Goal: Task Accomplishment & Management: Complete application form

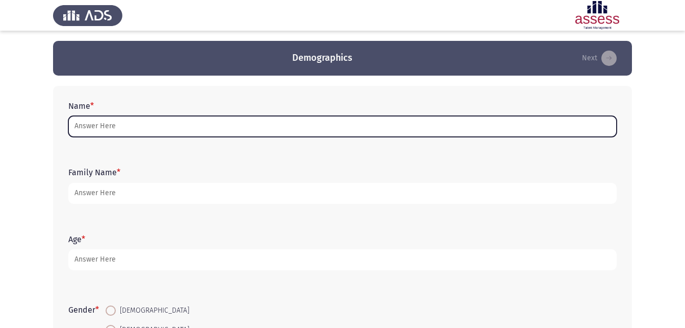
click at [245, 121] on input "Name *" at bounding box center [342, 126] width 548 height 21
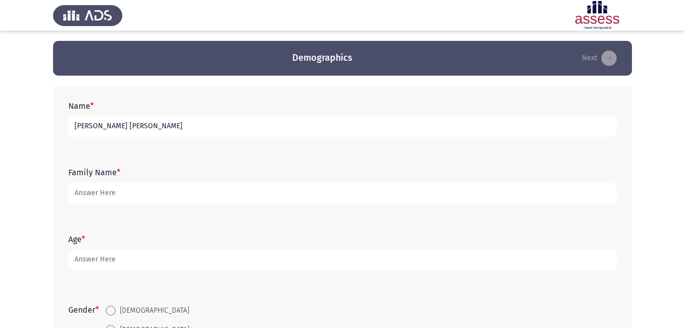
type input "[PERSON_NAME] [PERSON_NAME]"
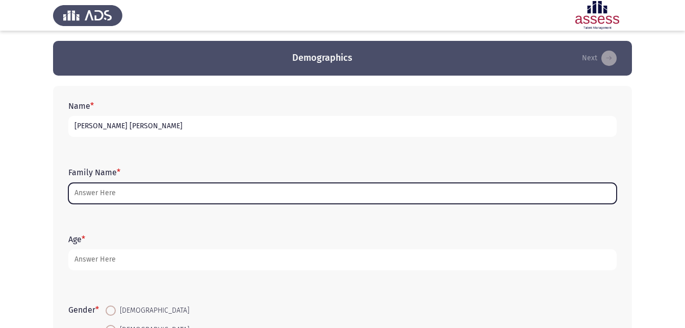
click at [152, 190] on input "Family Name *" at bounding box center [342, 193] width 548 height 21
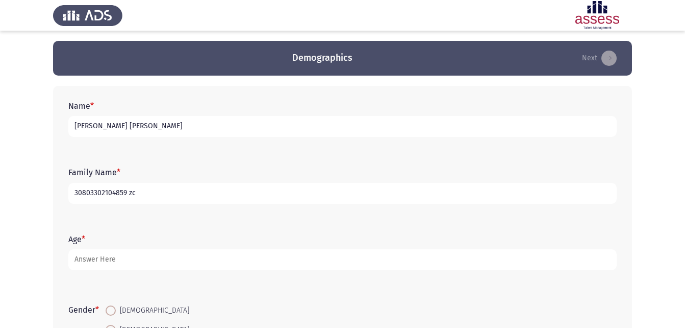
type input "30803302104859 zc"
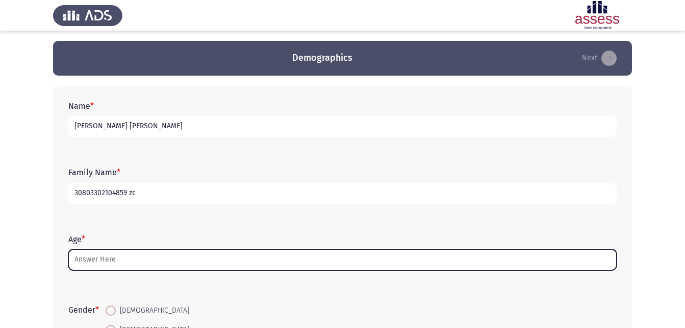
click at [134, 262] on input "Age *" at bounding box center [342, 259] width 548 height 21
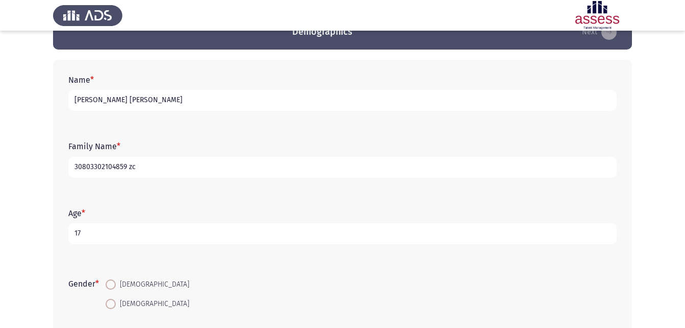
scroll to position [51, 0]
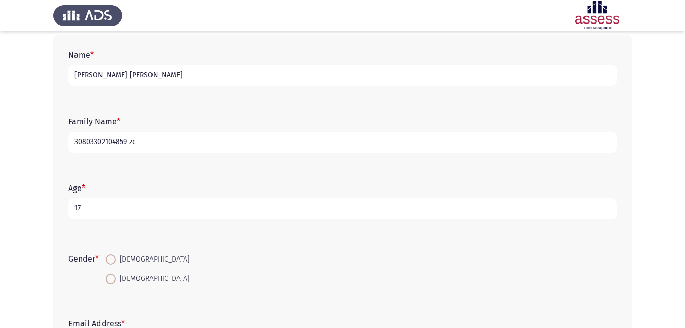
type input "17"
click at [111, 263] on span at bounding box center [111, 259] width 10 height 10
click at [111, 263] on input "[DEMOGRAPHIC_DATA]" at bounding box center [111, 259] width 10 height 10
radio input "true"
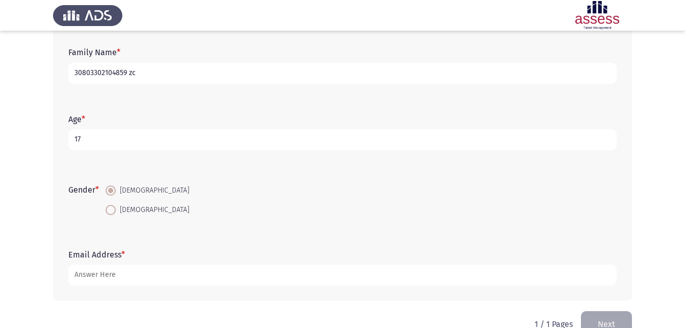
scroll to position [144, 0]
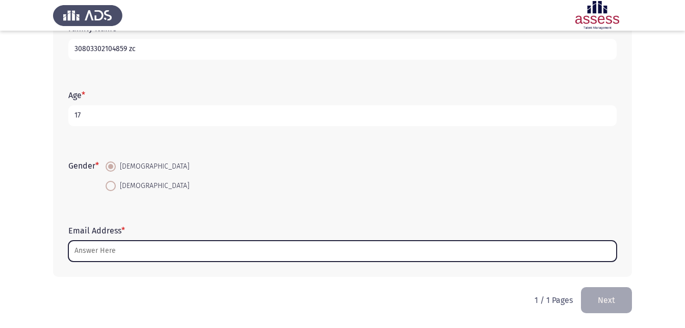
click at [149, 254] on input "Email Address *" at bounding box center [342, 250] width 548 height 21
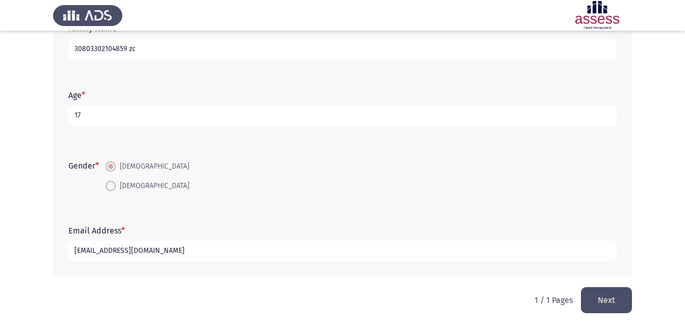
type input "[EMAIL_ADDRESS][DOMAIN_NAME]"
click at [597, 295] on button "Next" at bounding box center [606, 300] width 51 height 26
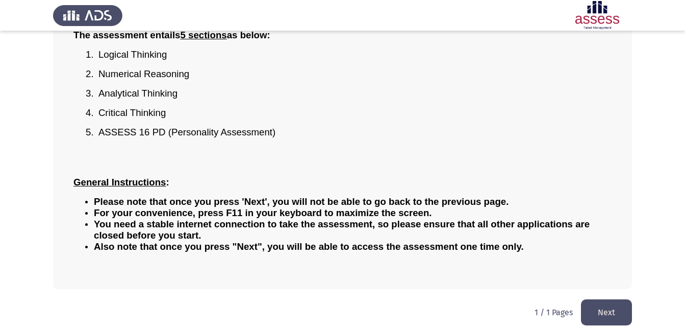
scroll to position [123, 0]
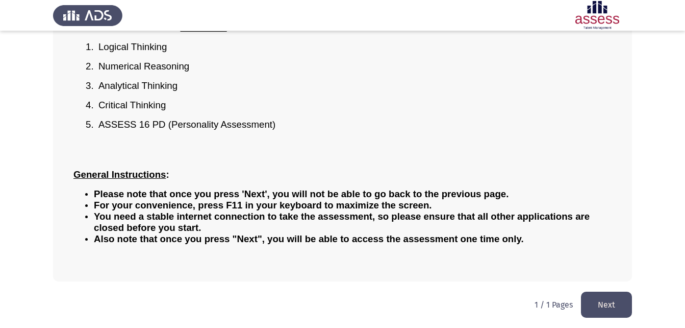
click at [603, 299] on button "Next" at bounding box center [606, 304] width 51 height 26
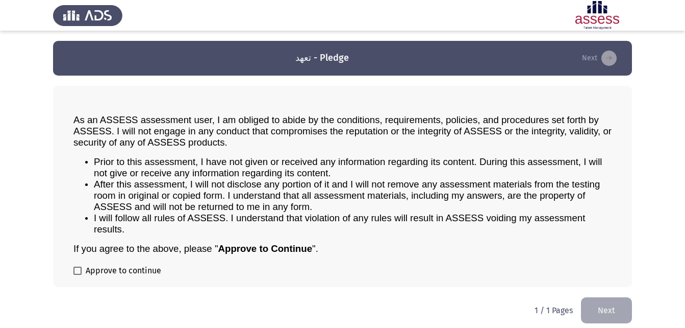
scroll to position [6, 0]
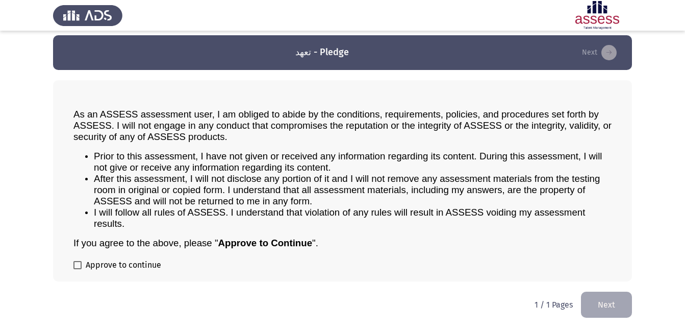
click at [78, 263] on span at bounding box center [77, 265] width 8 height 8
click at [78, 269] on input "Approve to continue" at bounding box center [77, 269] width 1 height 1
checkbox input "true"
click at [601, 299] on button "Next" at bounding box center [606, 304] width 51 height 26
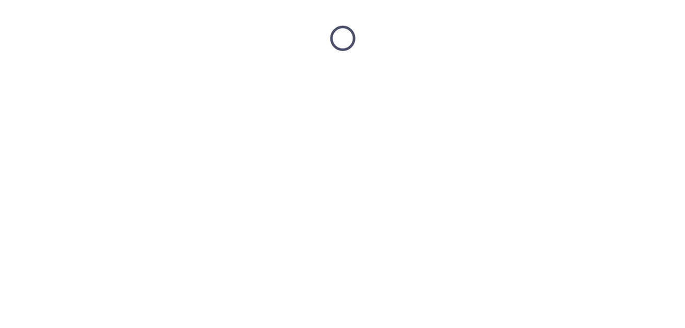
scroll to position [0, 0]
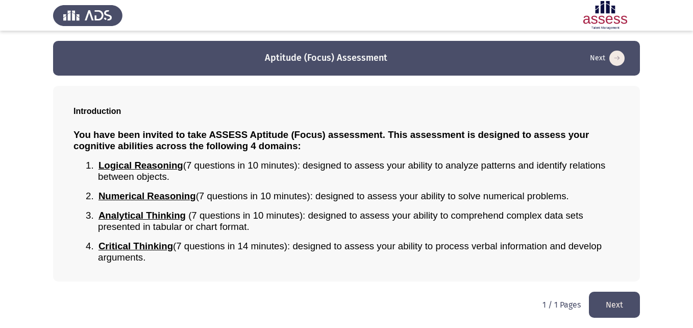
click at [623, 303] on button "Next" at bounding box center [614, 304] width 51 height 26
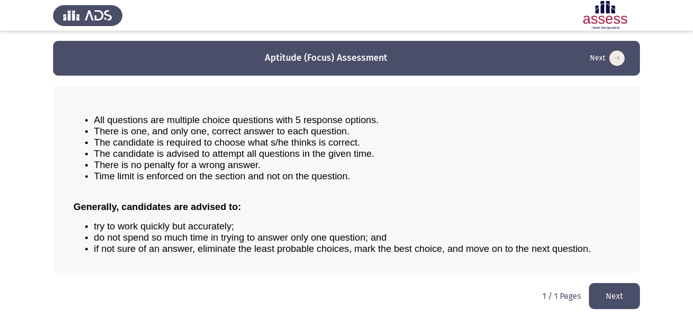
click at [592, 288] on button "Next" at bounding box center [614, 296] width 51 height 26
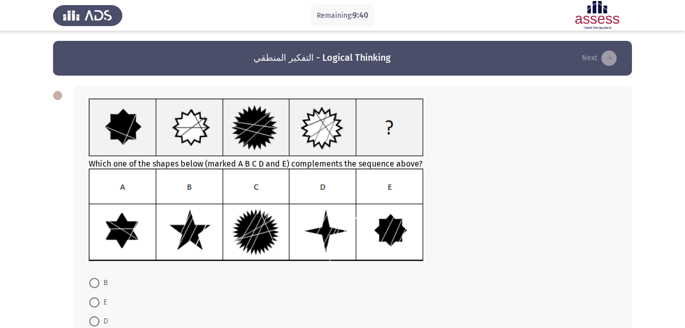
click at [255, 233] on img at bounding box center [256, 214] width 335 height 93
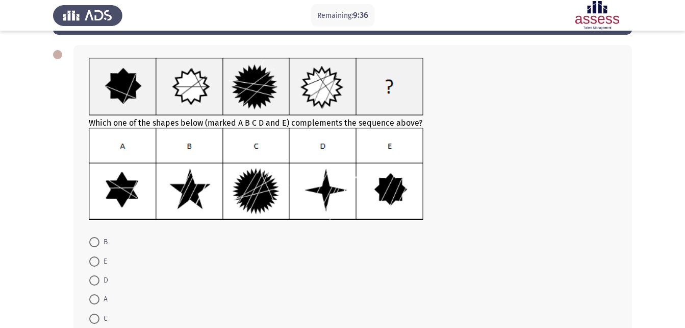
scroll to position [48, 0]
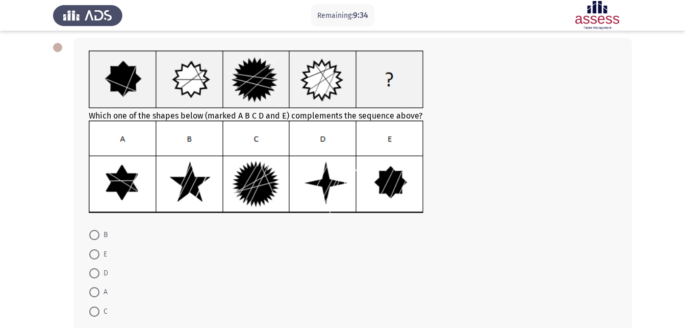
click at [95, 311] on span at bounding box center [94, 311] width 10 height 10
click at [95, 311] on input "C" at bounding box center [94, 311] width 10 height 10
radio input "true"
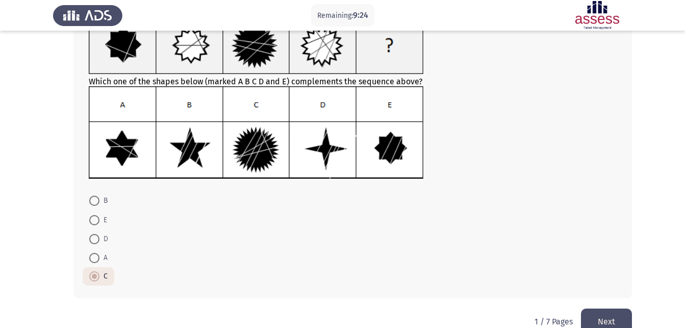
scroll to position [104, 0]
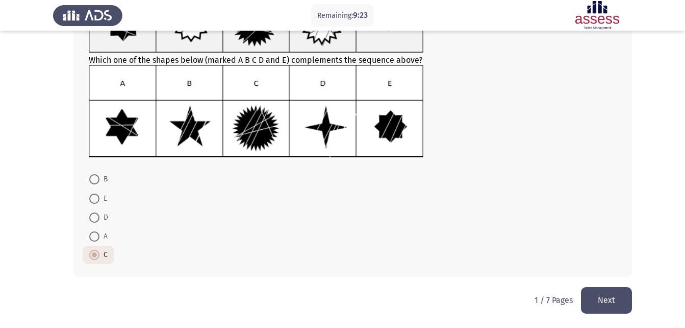
click at [596, 305] on button "Next" at bounding box center [606, 300] width 51 height 26
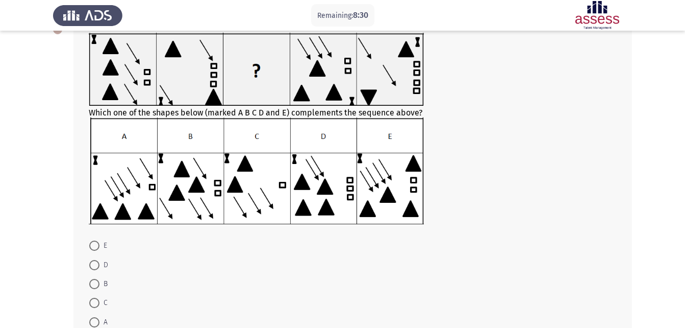
scroll to position [65, 0]
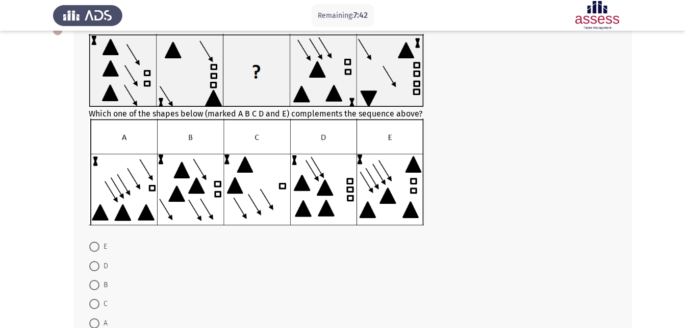
click at [389, 192] on img at bounding box center [256, 171] width 335 height 106
click at [95, 243] on span at bounding box center [94, 246] width 10 height 10
click at [95, 243] on input "E" at bounding box center [94, 246] width 10 height 10
radio input "true"
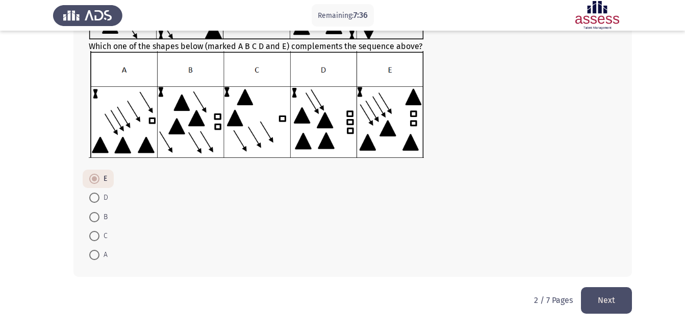
click at [613, 298] on button "Next" at bounding box center [606, 300] width 51 height 26
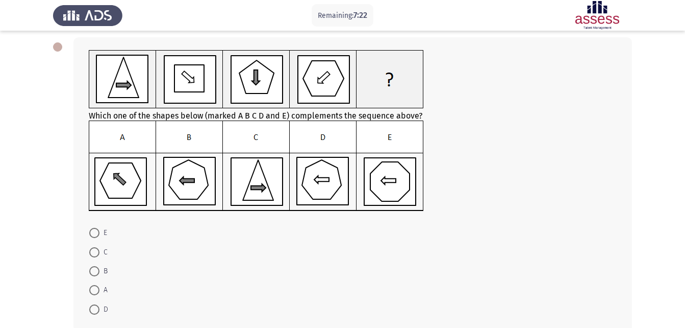
scroll to position [52, 0]
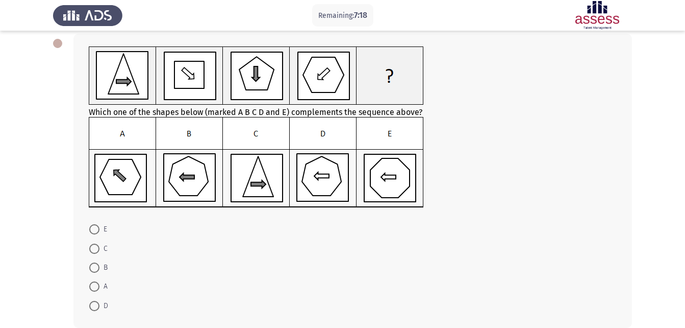
click at [97, 288] on span at bounding box center [94, 286] width 10 height 10
click at [97, 288] on input "A" at bounding box center [94, 286] width 10 height 10
radio input "true"
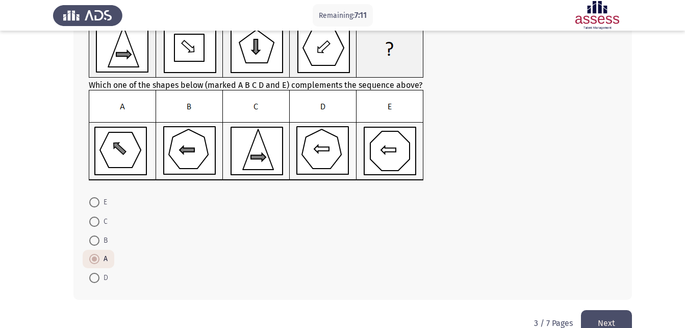
scroll to position [102, 0]
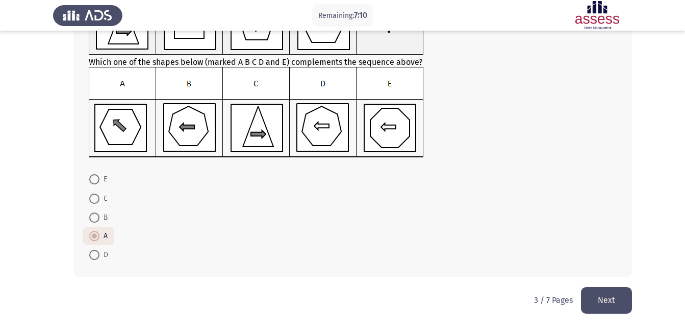
click at [605, 297] on button "Next" at bounding box center [606, 300] width 51 height 26
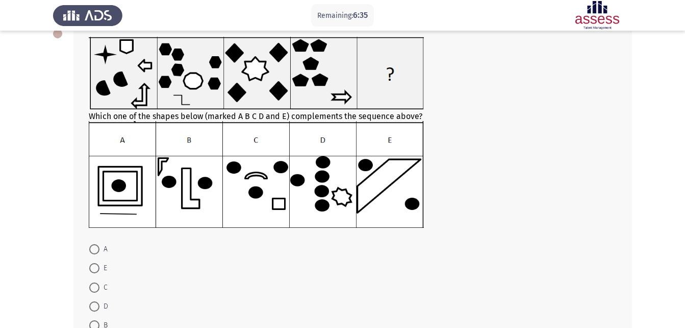
scroll to position [69, 0]
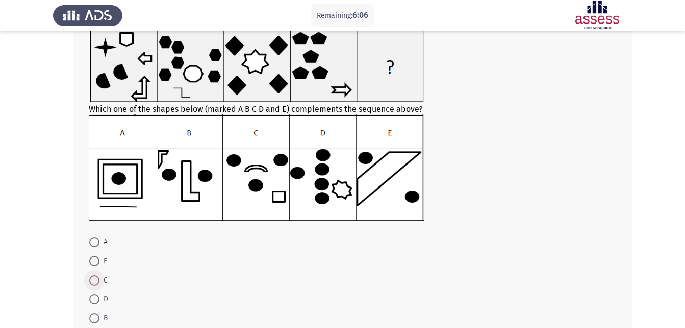
click at [95, 280] on span at bounding box center [94, 280] width 10 height 10
click at [95, 280] on input "C" at bounding box center [94, 280] width 10 height 10
radio input "true"
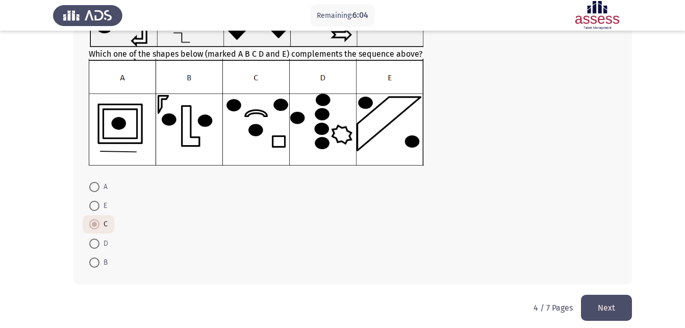
scroll to position [132, 0]
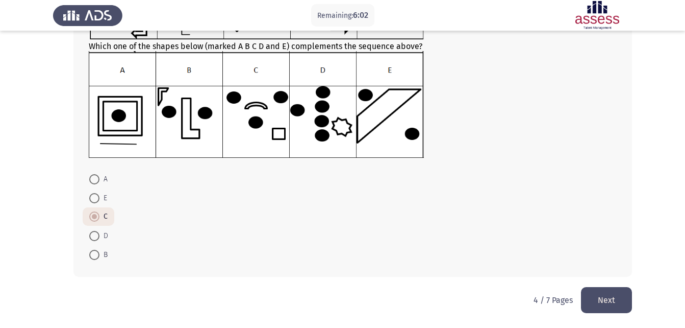
click at [596, 302] on button "Next" at bounding box center [606, 300] width 51 height 26
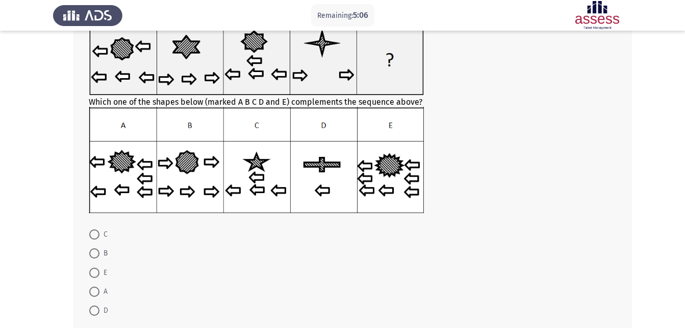
scroll to position [77, 0]
click at [96, 309] on span at bounding box center [94, 310] width 10 height 10
click at [96, 309] on input "D" at bounding box center [94, 310] width 10 height 10
radio input "true"
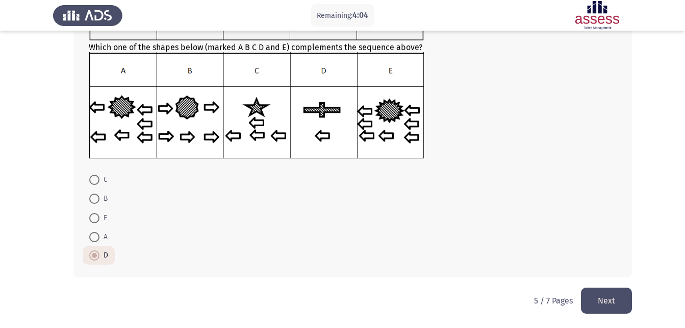
scroll to position [132, 0]
click at [607, 301] on button "Next" at bounding box center [606, 300] width 51 height 26
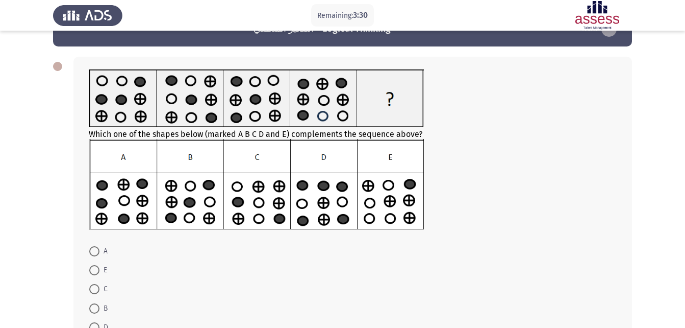
scroll to position [24, 0]
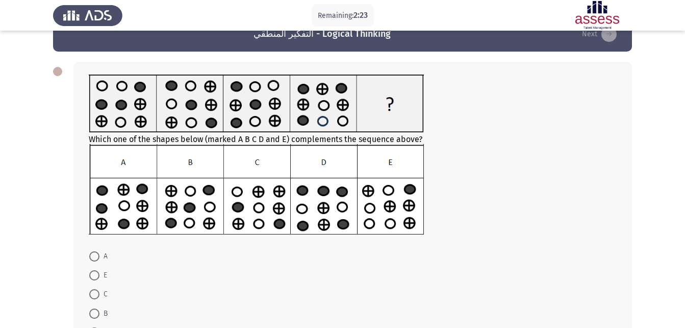
click at [91, 311] on span at bounding box center [94, 313] width 10 height 10
click at [91, 311] on input "B" at bounding box center [94, 313] width 10 height 10
radio input "true"
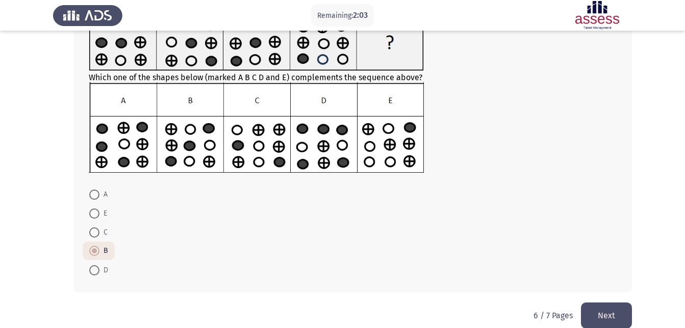
scroll to position [89, 0]
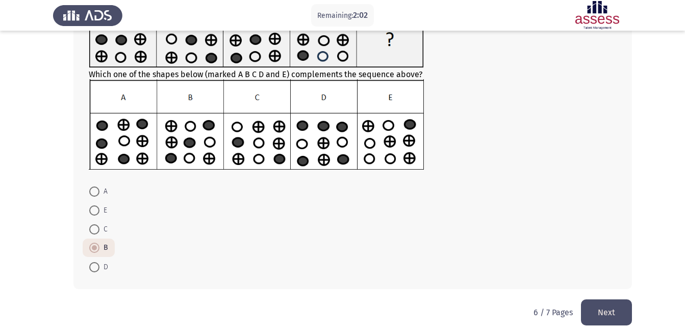
click at [608, 303] on button "Next" at bounding box center [606, 312] width 51 height 26
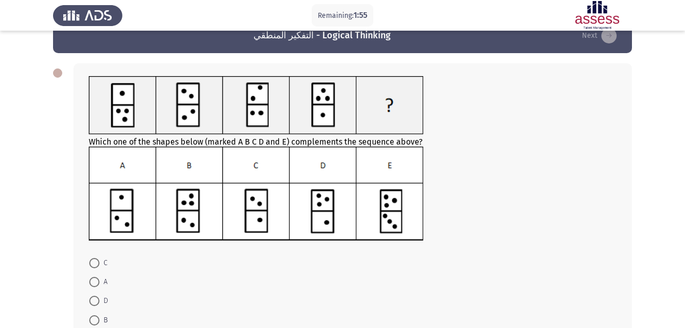
scroll to position [27, 0]
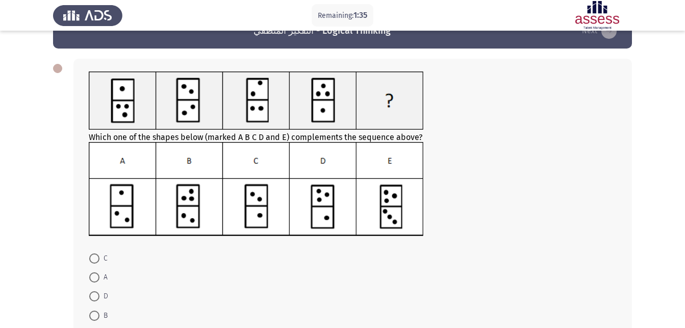
click at [94, 295] on span at bounding box center [94, 296] width 10 height 10
click at [94, 295] on input "D" at bounding box center [94, 296] width 10 height 10
radio input "true"
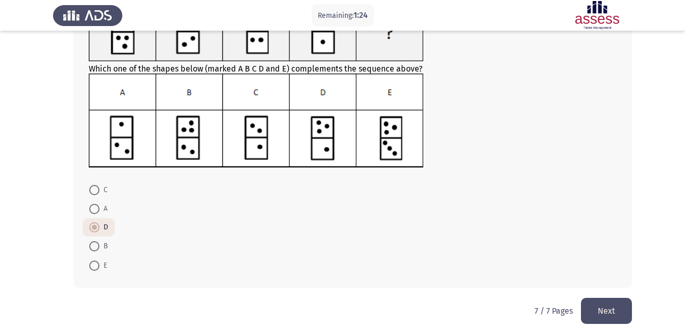
scroll to position [106, 0]
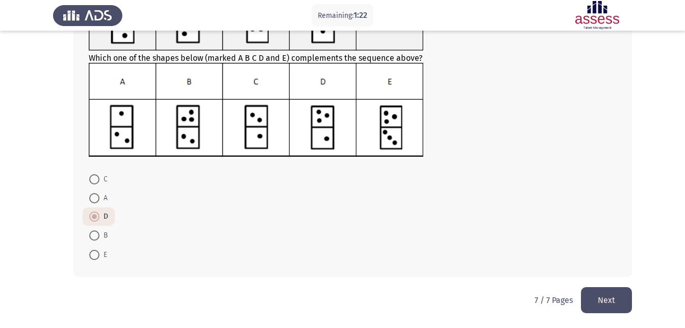
click at [598, 293] on button "Next" at bounding box center [606, 300] width 51 height 26
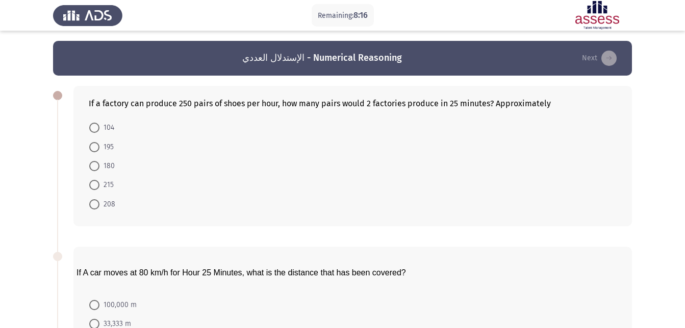
click at [93, 148] on span at bounding box center [94, 147] width 10 height 10
click at [93, 148] on input "195" at bounding box center [94, 147] width 10 height 10
radio input "true"
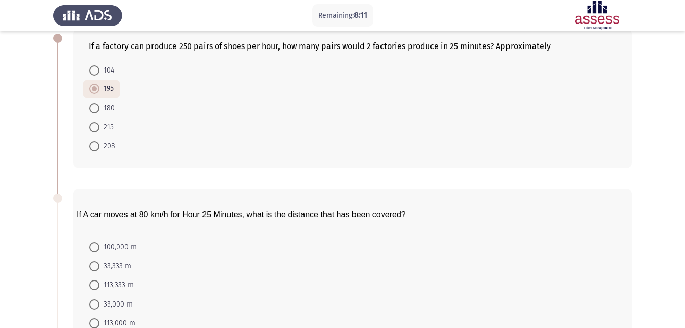
scroll to position [39, 0]
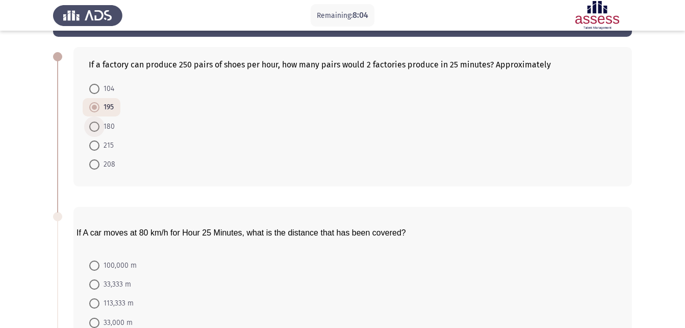
click at [94, 127] on span at bounding box center [94, 127] width 0 height 0
click at [94, 127] on input "180" at bounding box center [94, 126] width 10 height 10
radio input "true"
click at [96, 93] on span at bounding box center [94, 89] width 10 height 10
click at [96, 93] on input "104" at bounding box center [94, 89] width 10 height 10
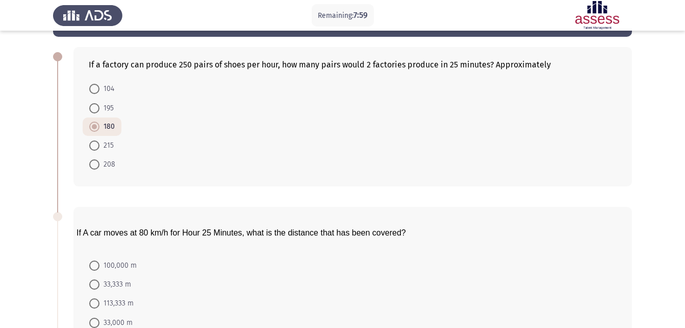
radio input "true"
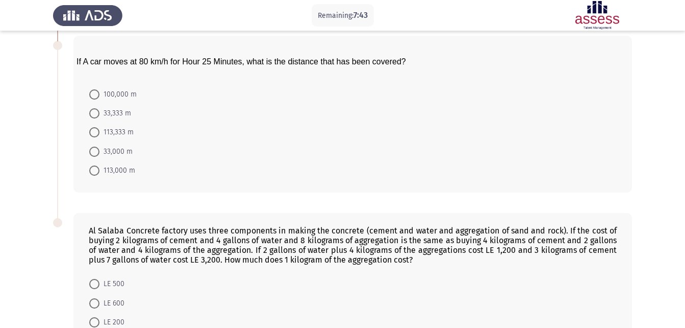
scroll to position [208, 0]
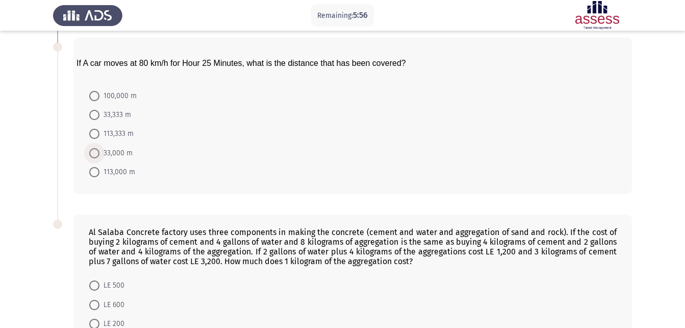
click at [97, 155] on span at bounding box center [94, 153] width 10 height 10
click at [97, 155] on input "33,000 m" at bounding box center [94, 153] width 10 height 10
radio input "true"
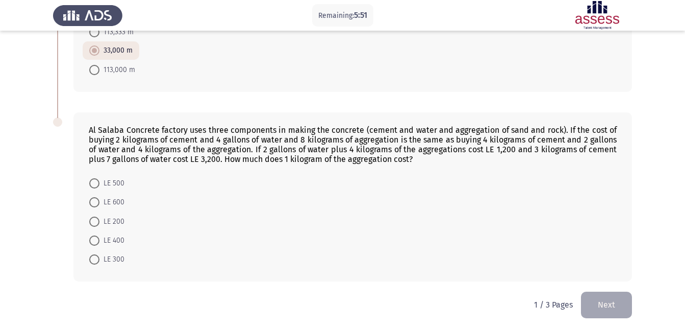
scroll to position [314, 0]
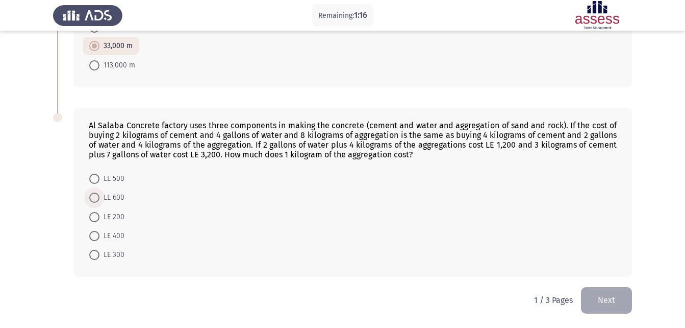
click at [91, 199] on span at bounding box center [94, 197] width 10 height 10
click at [91, 199] on input "LE 600" at bounding box center [94, 197] width 10 height 10
radio input "true"
click at [607, 299] on button "Next" at bounding box center [606, 300] width 51 height 26
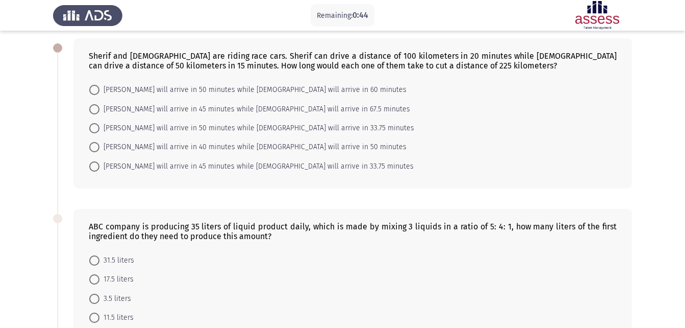
scroll to position [51, 0]
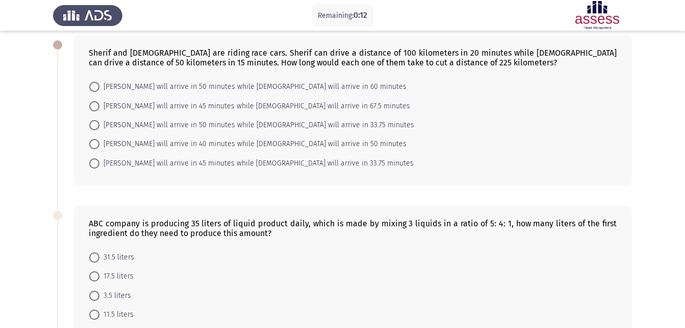
click at [93, 109] on span at bounding box center [94, 106] width 10 height 10
click at [93, 109] on input "[PERSON_NAME] will arrive in 45 minutes while [DEMOGRAPHIC_DATA] will arrive in…" at bounding box center [94, 106] width 10 height 10
radio input "true"
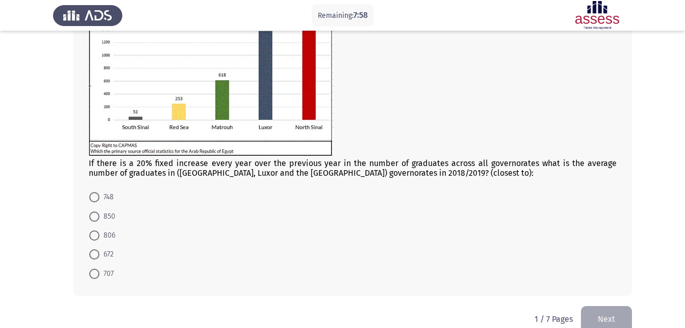
scroll to position [120, 0]
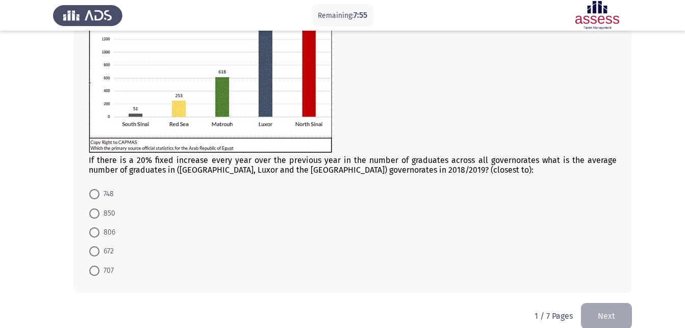
click at [95, 254] on span at bounding box center [94, 251] width 10 height 10
click at [95, 254] on input "672" at bounding box center [94, 251] width 10 height 10
radio input "true"
click at [603, 319] on button "Next" at bounding box center [606, 315] width 51 height 26
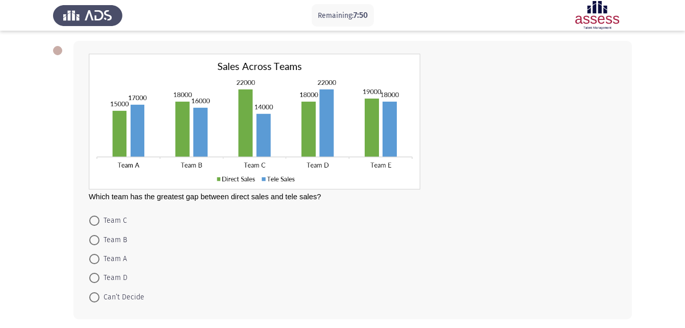
scroll to position [47, 0]
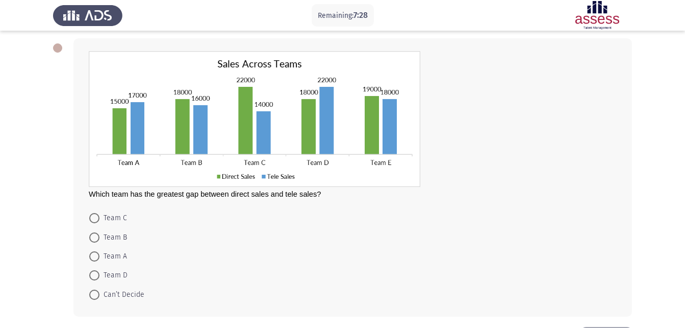
click at [96, 279] on span at bounding box center [94, 275] width 10 height 10
click at [96, 279] on input "Team D" at bounding box center [94, 275] width 10 height 10
radio input "true"
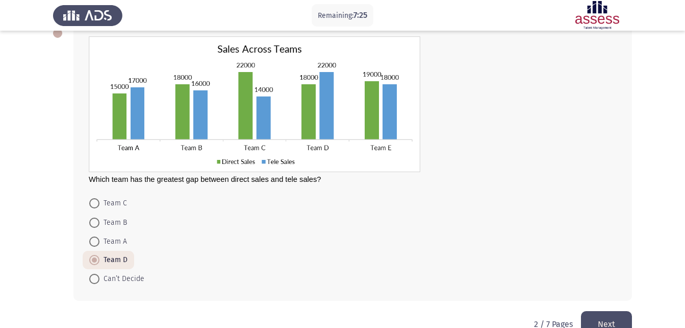
scroll to position [65, 0]
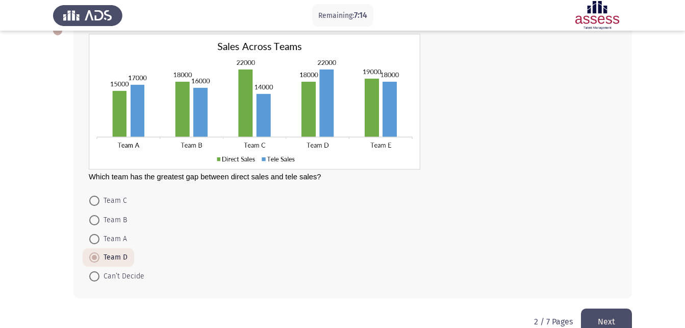
click at [606, 310] on button "Next" at bounding box center [606, 321] width 51 height 26
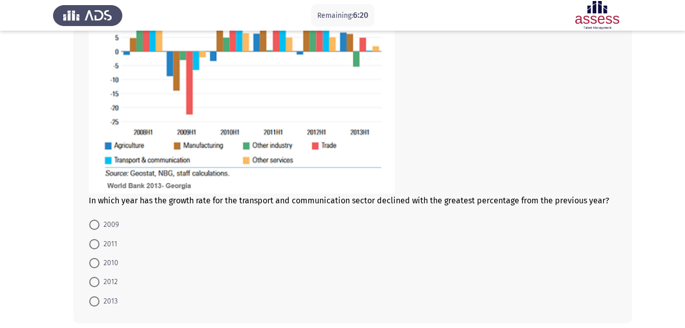
scroll to position [179, 0]
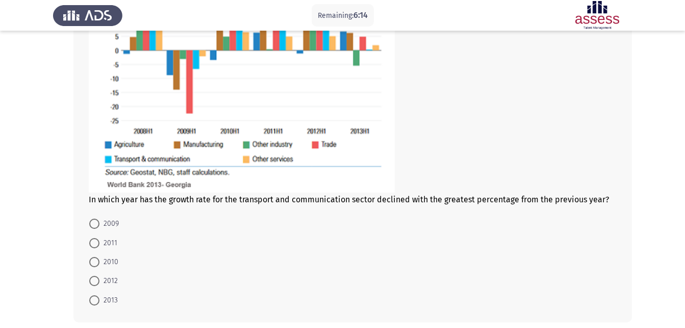
drag, startPoint x: 97, startPoint y: 264, endPoint x: 253, endPoint y: 284, distance: 157.5
click at [96, 264] on span at bounding box center [94, 262] width 10 height 10
click at [96, 264] on input "2010" at bounding box center [94, 262] width 10 height 10
radio input "true"
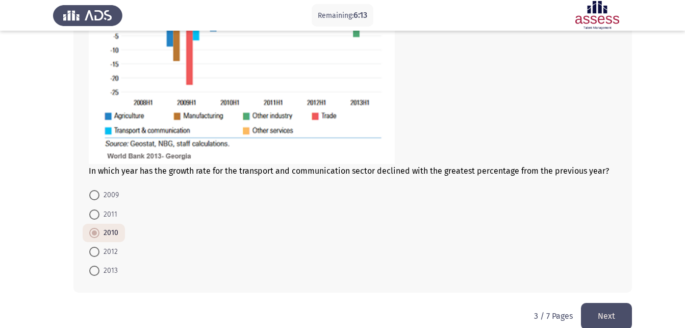
scroll to position [223, 0]
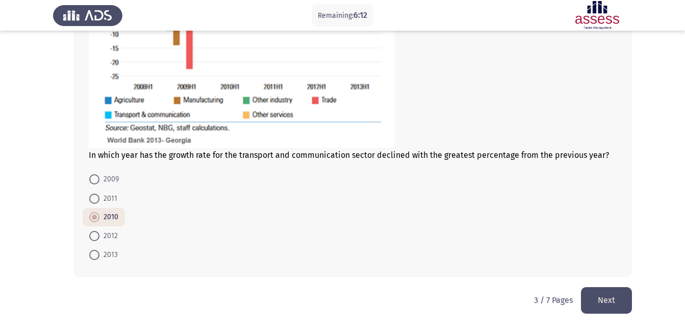
click at [602, 302] on button "Next" at bounding box center [606, 300] width 51 height 26
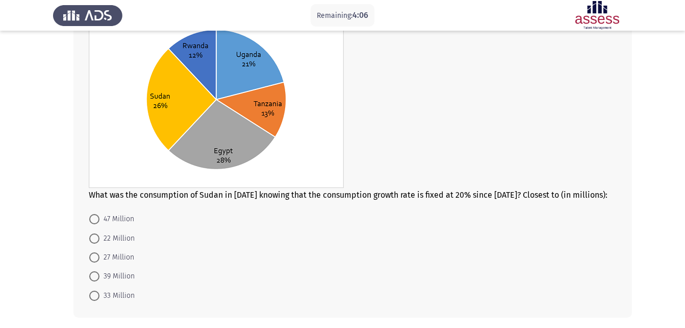
scroll to position [110, 0]
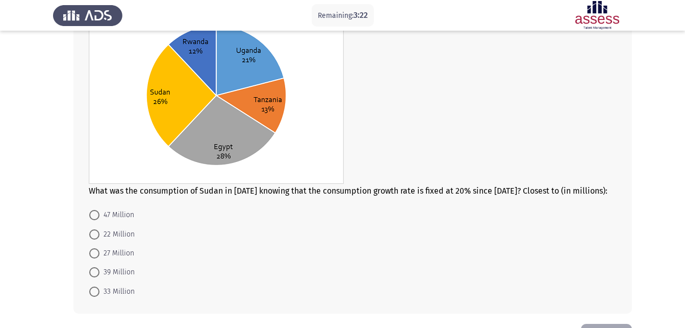
click at [92, 253] on span at bounding box center [94, 253] width 10 height 10
click at [92, 253] on input "27 Million" at bounding box center [94, 253] width 10 height 10
radio input "true"
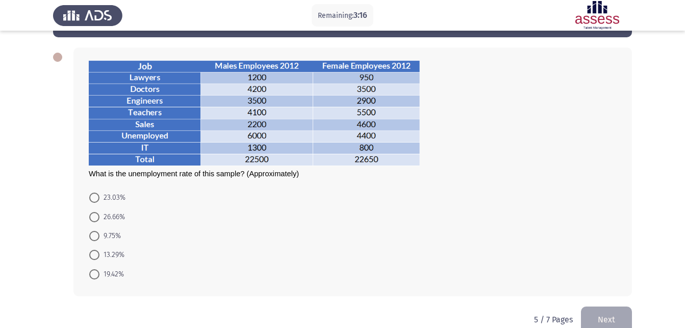
scroll to position [39, 0]
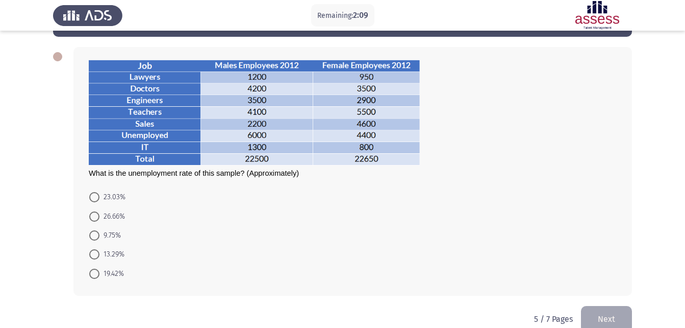
click at [97, 214] on span at bounding box center [94, 216] width 10 height 10
click at [97, 214] on input "26.66%" at bounding box center [94, 216] width 10 height 10
radio input "true"
click at [611, 313] on button "Next" at bounding box center [606, 318] width 51 height 26
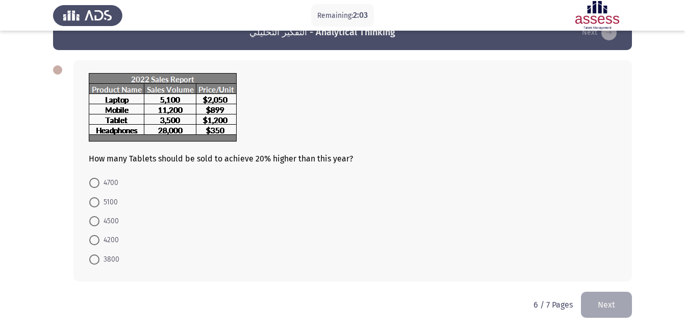
scroll to position [26, 0]
click at [91, 258] on span at bounding box center [94, 259] width 10 height 10
click at [91, 258] on input "3800" at bounding box center [94, 259] width 10 height 10
radio input "true"
click at [609, 301] on button "Next" at bounding box center [606, 303] width 51 height 26
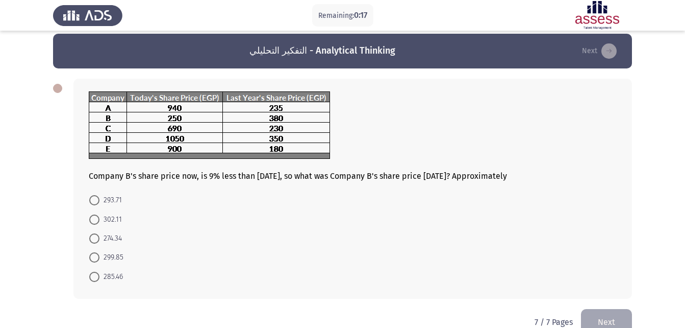
scroll to position [29, 0]
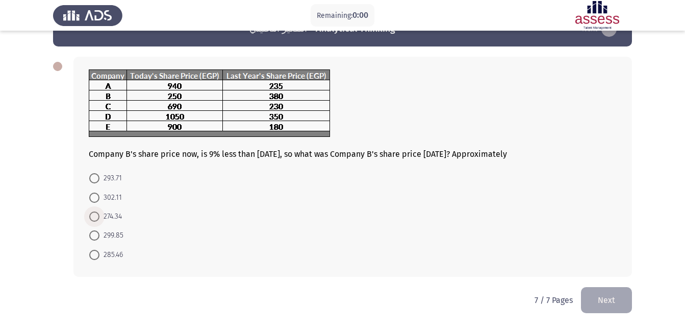
click at [89, 216] on span at bounding box center [94, 216] width 10 height 10
click at [89, 216] on input "274.34" at bounding box center [94, 216] width 10 height 10
radio input "true"
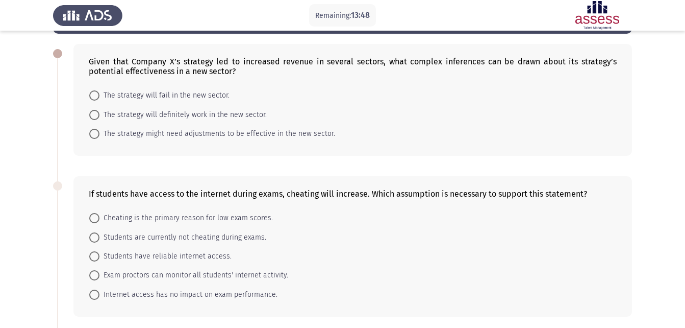
scroll to position [41, 0]
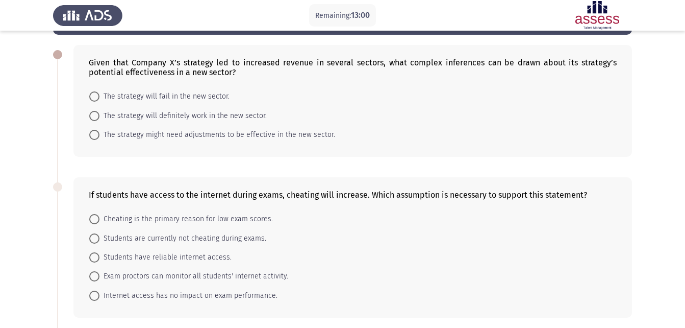
click at [95, 135] on span at bounding box center [94, 135] width 10 height 10
click at [95, 135] on input "The strategy might need adjustments to be effective in the new sector." at bounding box center [94, 135] width 10 height 10
radio input "true"
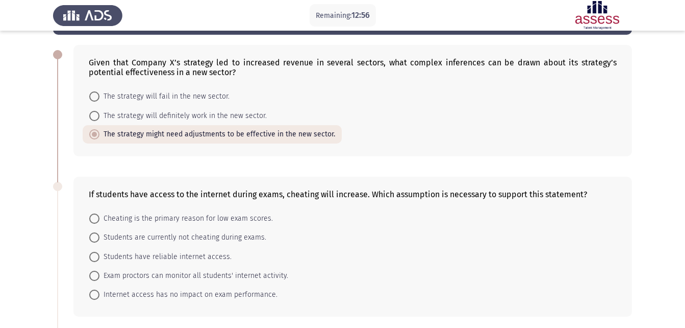
click at [93, 112] on span at bounding box center [94, 116] width 10 height 10
click at [93, 112] on input "The strategy will definitely work in the new sector." at bounding box center [94, 116] width 10 height 10
radio input "true"
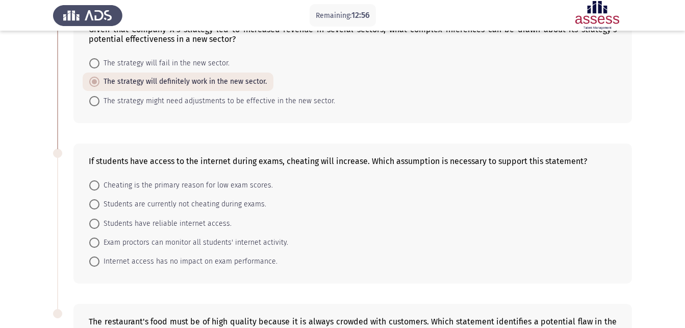
scroll to position [92, 0]
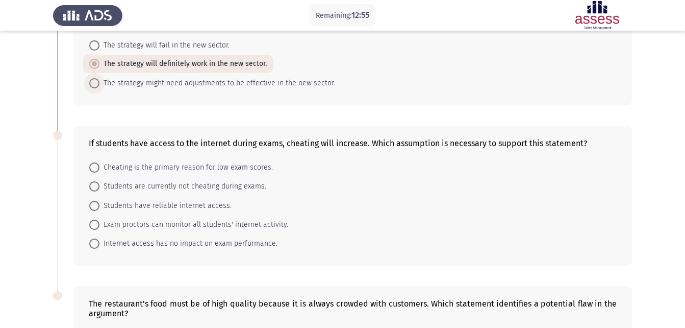
click at [92, 84] on span at bounding box center [94, 83] width 10 height 10
click at [92, 84] on input "The strategy might need adjustments to be effective in the new sector." at bounding box center [94, 83] width 10 height 10
radio input "true"
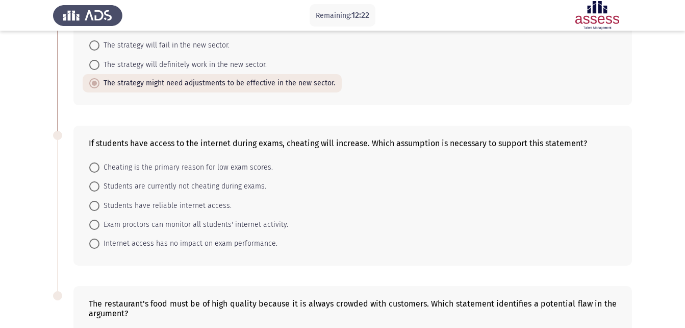
click at [87, 224] on mat-radio-button "Exam proctors can monitor all students' internet activity." at bounding box center [189, 224] width 212 height 19
click at [93, 223] on span at bounding box center [94, 224] width 10 height 10
click at [93, 223] on input "Exam proctors can monitor all students' internet activity." at bounding box center [94, 224] width 10 height 10
radio input "true"
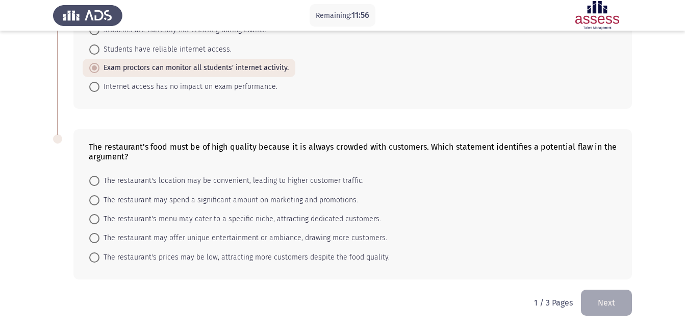
scroll to position [251, 0]
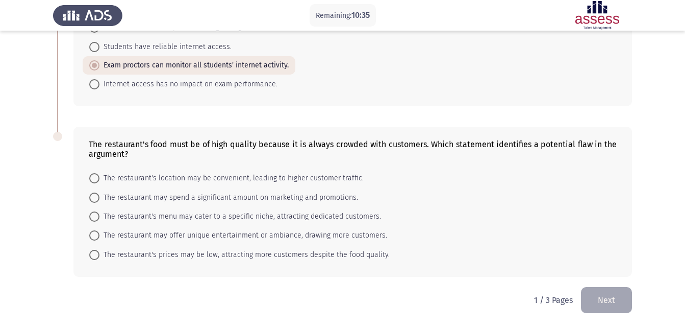
click at [94, 219] on span at bounding box center [94, 216] width 10 height 10
click at [94, 219] on input "The restaurant's menu may cater to a specific niche, attracting dedicated custo…" at bounding box center [94, 216] width 10 height 10
radio input "true"
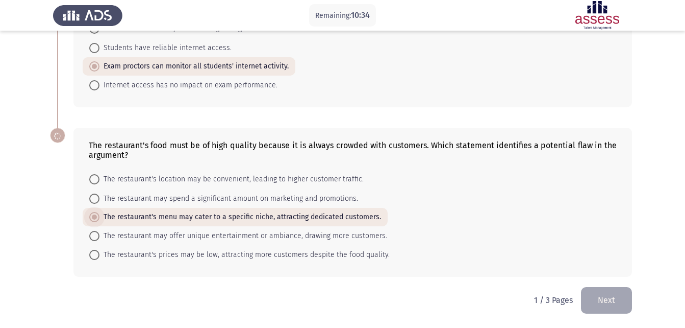
scroll to position [249, 0]
click at [608, 300] on button "Next" at bounding box center [606, 300] width 51 height 26
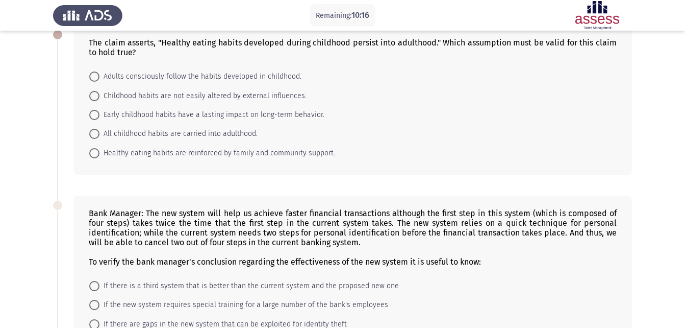
scroll to position [62, 0]
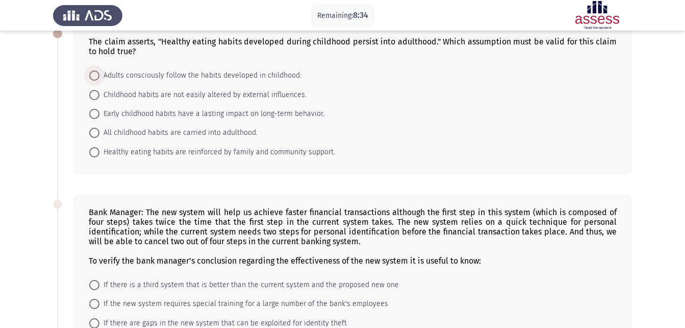
click at [95, 77] on span at bounding box center [94, 75] width 10 height 10
click at [95, 77] on input "Adults consciously follow the habits developed in childhood." at bounding box center [94, 75] width 10 height 10
radio input "true"
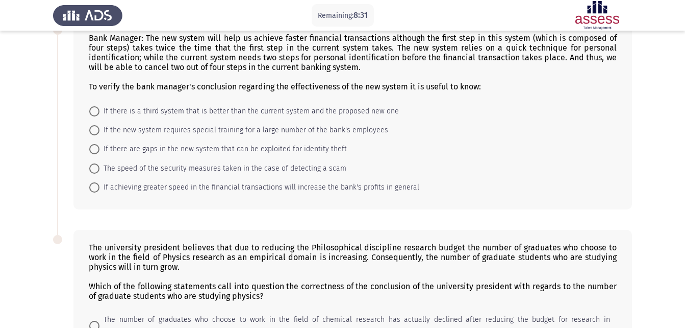
scroll to position [236, 0]
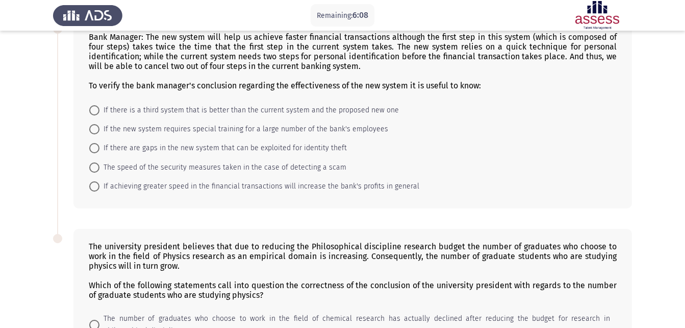
click at [94, 185] on span at bounding box center [94, 186] width 10 height 10
click at [94, 185] on input "If achieving greater speed in the financial transactions will increase the bank…" at bounding box center [94, 186] width 10 height 10
radio input "true"
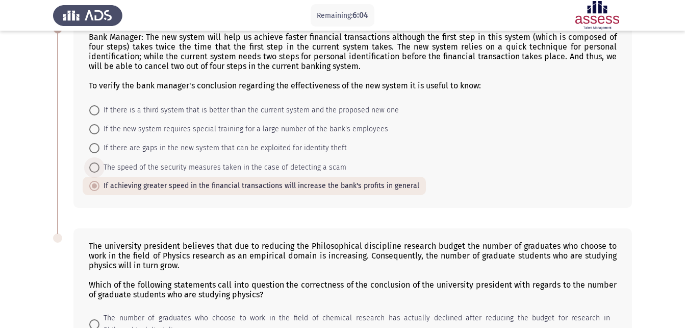
click at [94, 165] on span at bounding box center [94, 167] width 10 height 10
click at [94, 165] on input "The speed of the security measures taken in the case of detecting a scam" at bounding box center [94, 167] width 10 height 10
radio input "true"
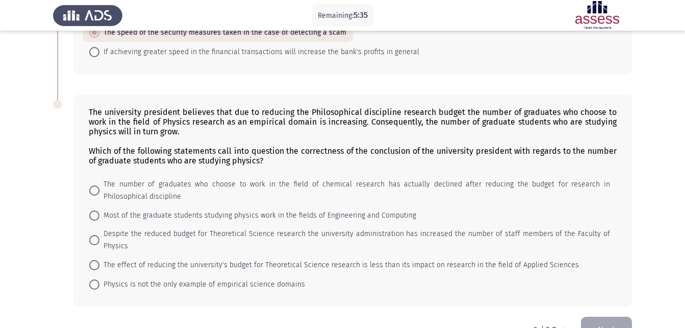
scroll to position [387, 0]
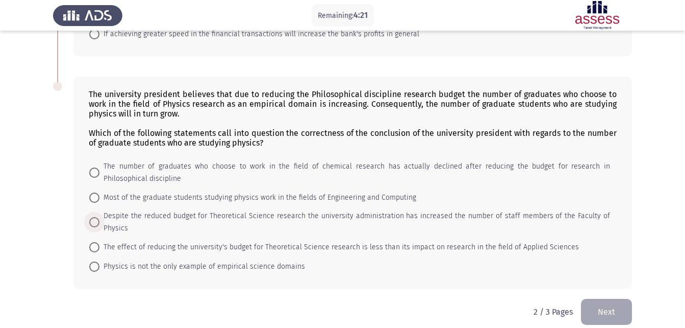
click at [92, 217] on span at bounding box center [94, 222] width 10 height 10
click at [92, 217] on input "Despite the reduced budget for Theoretical Science research the university admi…" at bounding box center [94, 222] width 10 height 10
radio input "true"
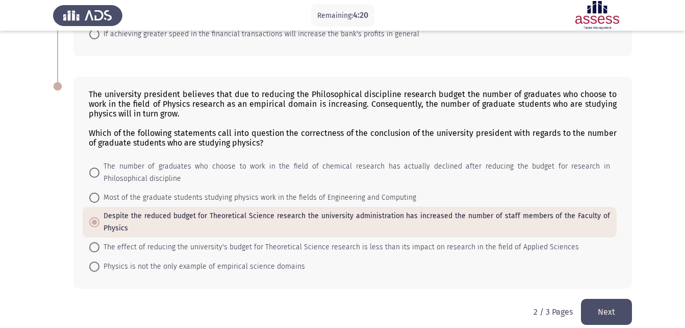
click at [593, 312] on button "Next" at bounding box center [606, 311] width 51 height 26
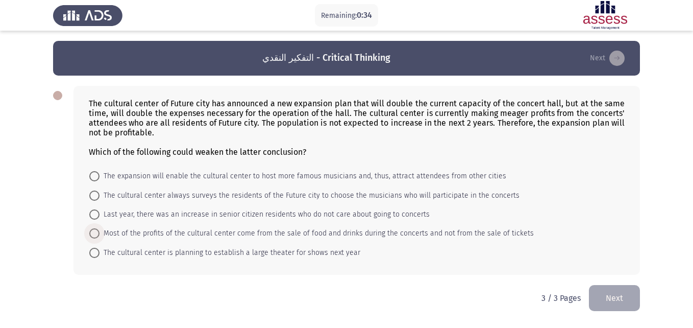
click at [96, 232] on span at bounding box center [94, 233] width 10 height 10
click at [96, 232] on input "Most of the profits of the cultural center come from the sale of food and drink…" at bounding box center [94, 233] width 10 height 10
radio input "true"
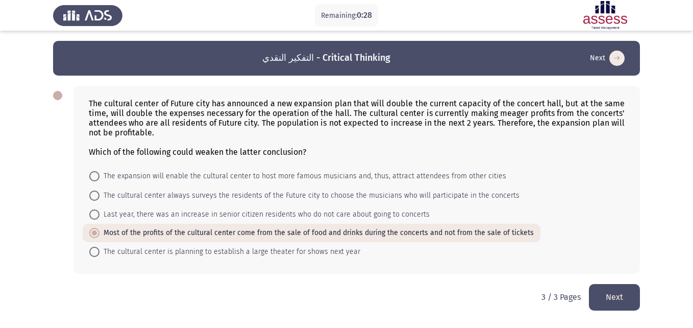
click at [616, 293] on button "Next" at bounding box center [614, 297] width 51 height 26
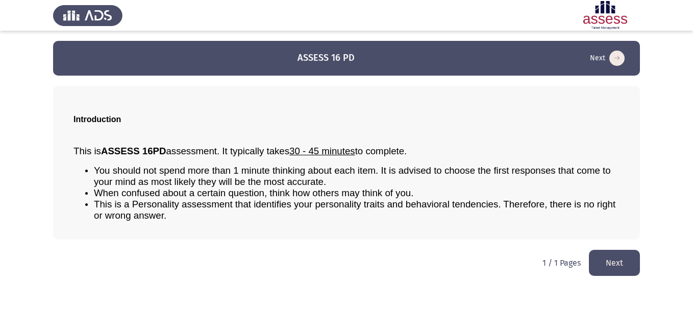
click at [609, 263] on button "Next" at bounding box center [614, 262] width 51 height 26
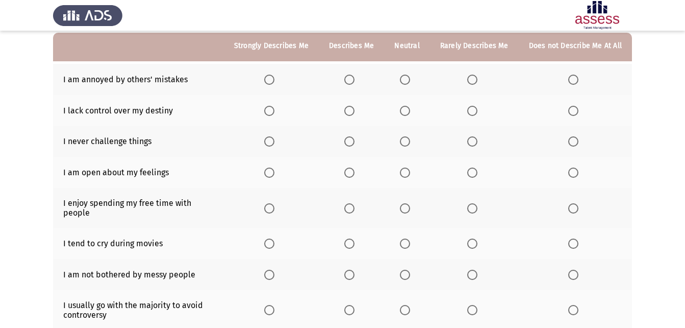
scroll to position [99, 0]
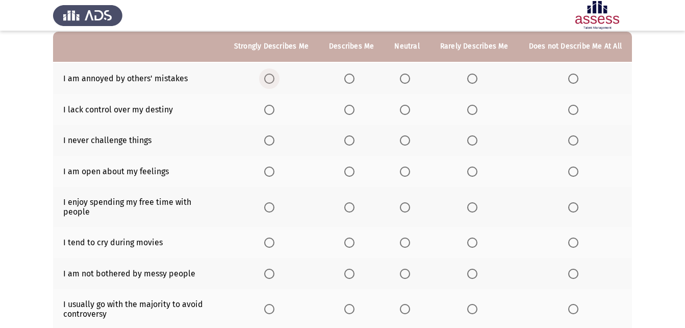
click at [274, 77] on span "Select an option" at bounding box center [269, 78] width 10 height 10
click at [274, 77] on input "Select an option" at bounding box center [269, 78] width 10 height 10
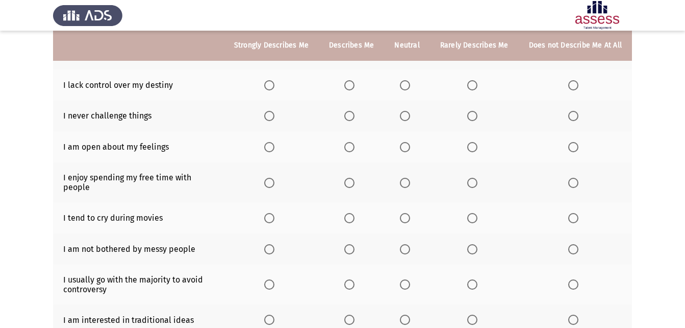
scroll to position [129, 0]
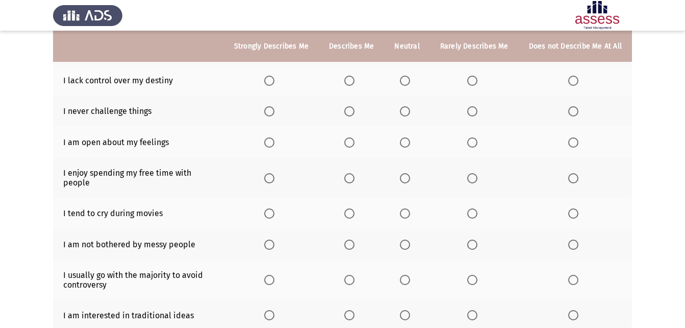
click at [578, 111] on span "Select an option" at bounding box center [573, 111] width 10 height 10
click at [578, 111] on input "Select an option" at bounding box center [573, 111] width 10 height 10
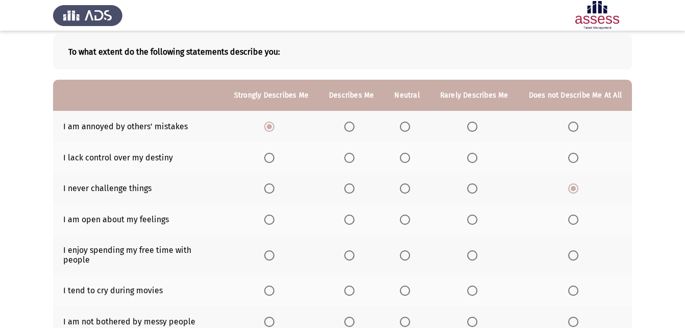
scroll to position [42, 0]
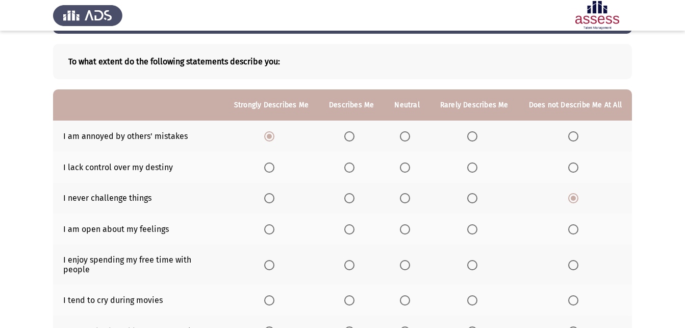
click at [355, 135] on span "Select an option" at bounding box center [349, 136] width 10 height 10
click at [355, 135] on input "Select an option" at bounding box center [349, 136] width 10 height 10
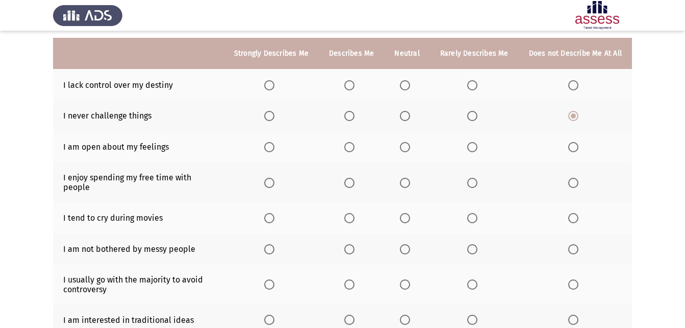
scroll to position [131, 0]
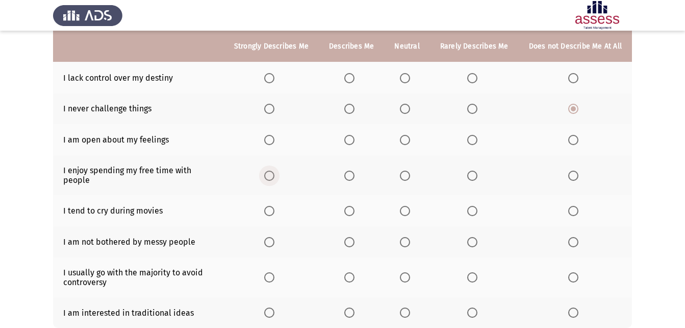
click at [274, 170] on span "Select an option" at bounding box center [269, 175] width 10 height 10
click at [274, 170] on input "Select an option" at bounding box center [269, 175] width 10 height 10
click at [410, 206] on span "Select an option" at bounding box center [405, 211] width 10 height 10
click at [410, 206] on input "Select an option" at bounding box center [405, 211] width 10 height 10
click at [351, 237] on span "Select an option" at bounding box center [349, 242] width 10 height 10
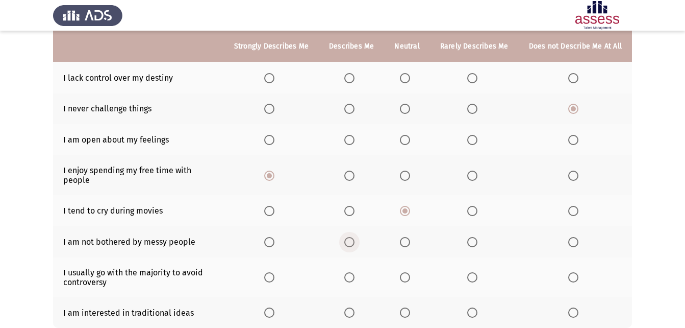
click at [351, 237] on input "Select an option" at bounding box center [349, 242] width 10 height 10
click at [355, 272] on span "Select an option" at bounding box center [349, 277] width 10 height 10
click at [355, 272] on input "Select an option" at bounding box center [349, 277] width 10 height 10
click at [350, 312] on span "Select an option" at bounding box center [350, 312] width 0 height 0
click at [354, 307] on input "Select an option" at bounding box center [349, 312] width 10 height 10
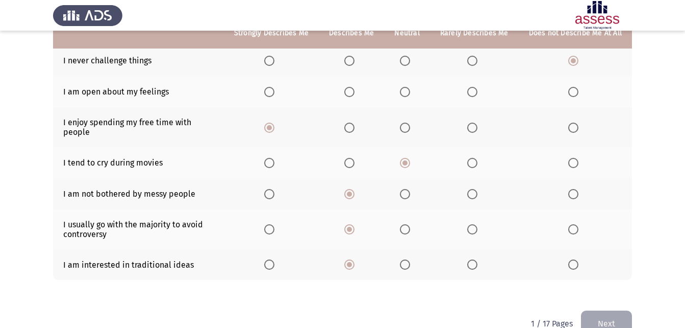
scroll to position [182, 0]
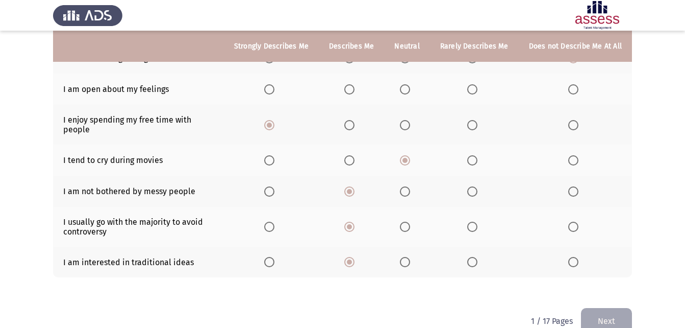
click at [274, 257] on span "Select an option" at bounding box center [269, 262] width 10 height 10
click at [274, 257] on input "Select an option" at bounding box center [269, 262] width 10 height 10
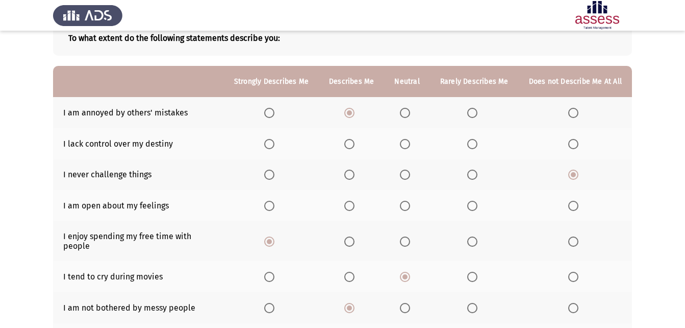
scroll to position [67, 0]
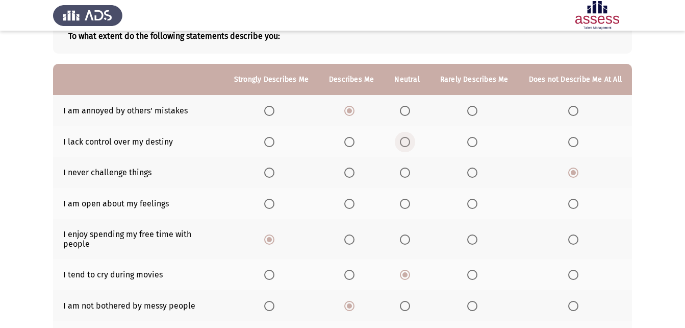
click at [408, 144] on span "Select an option" at bounding box center [405, 142] width 10 height 10
click at [408, 144] on input "Select an option" at bounding box center [405, 142] width 10 height 10
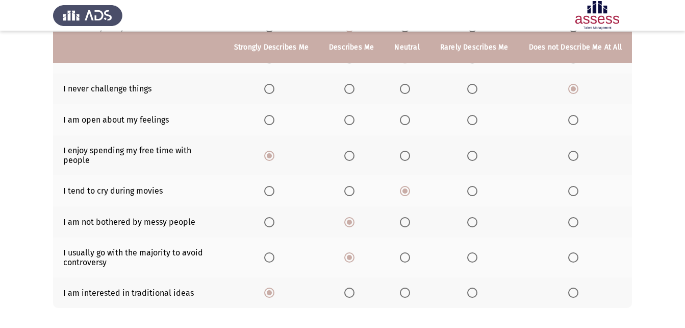
scroll to position [152, 0]
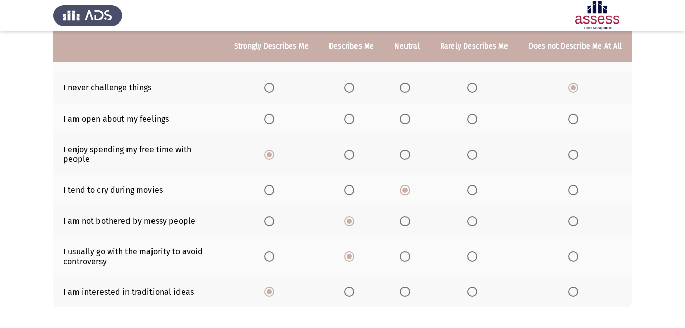
click at [573, 119] on span "Select an option" at bounding box center [573, 119] width 10 height 10
click at [573, 119] on input "Select an option" at bounding box center [573, 119] width 10 height 10
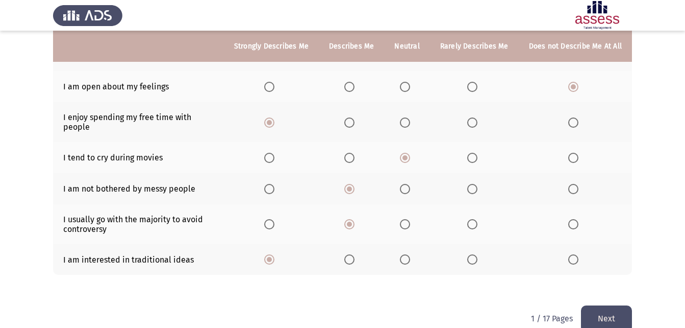
scroll to position [187, 0]
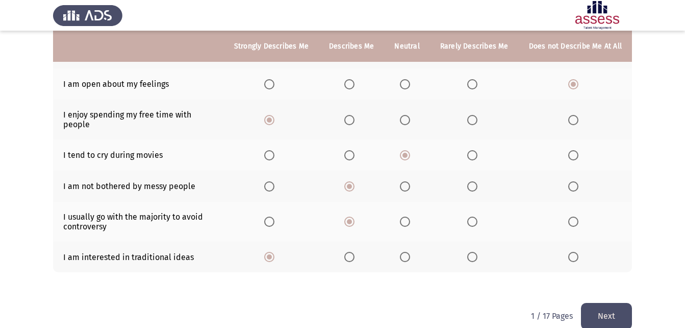
click at [603, 311] on button "Next" at bounding box center [606, 316] width 51 height 26
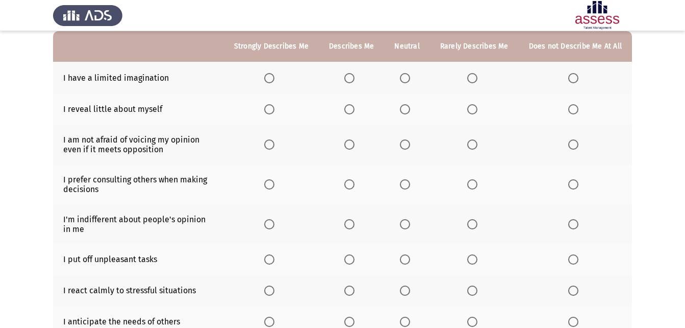
scroll to position [101, 0]
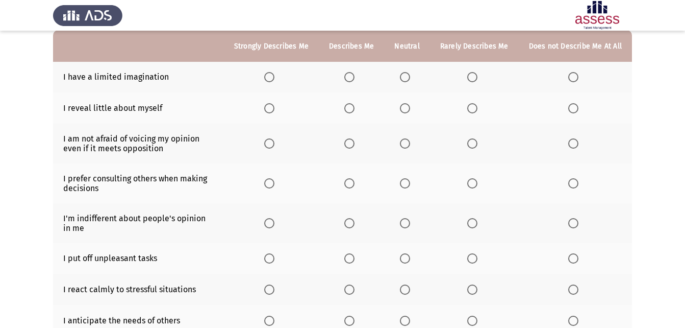
click at [575, 76] on span "Select an option" at bounding box center [573, 77] width 10 height 10
click at [575, 76] on input "Select an option" at bounding box center [573, 77] width 10 height 10
click at [477, 146] on span "Select an option" at bounding box center [472, 143] width 10 height 10
click at [477, 146] on input "Select an option" at bounding box center [472, 143] width 10 height 10
click at [576, 224] on span "Select an option" at bounding box center [573, 223] width 10 height 10
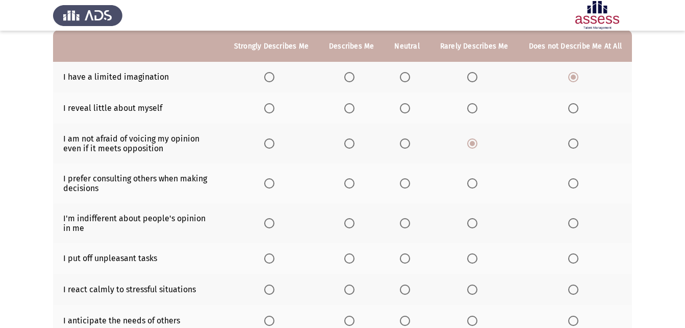
click at [576, 224] on input "Select an option" at bounding box center [573, 223] width 10 height 10
click at [472, 292] on span "Select an option" at bounding box center [472, 289] width 10 height 10
click at [472, 292] on input "Select an option" at bounding box center [472, 289] width 10 height 10
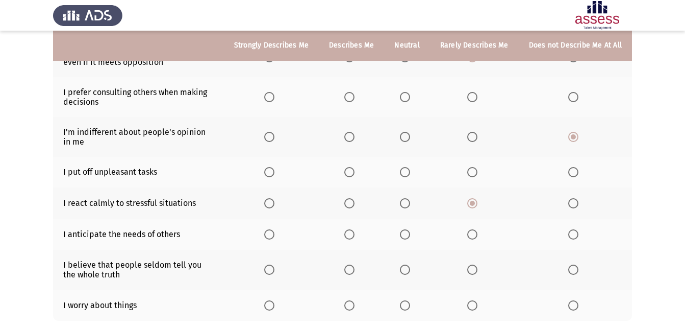
scroll to position [186, 0]
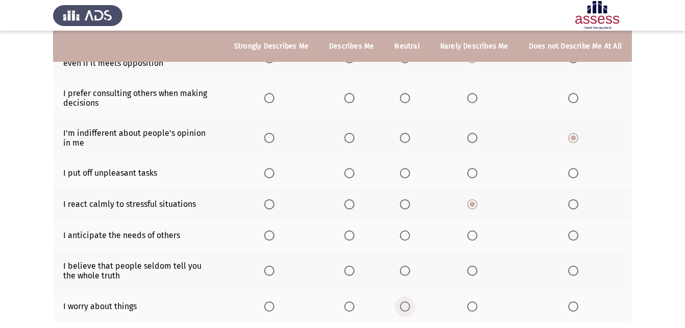
click at [409, 305] on span "Select an option" at bounding box center [405, 306] width 10 height 10
click at [409, 305] on input "Select an option" at bounding box center [405, 306] width 10 height 10
click at [354, 269] on span "Select an option" at bounding box center [349, 270] width 10 height 10
click at [354, 269] on input "Select an option" at bounding box center [349, 270] width 10 height 10
click at [355, 237] on span "Select an option" at bounding box center [349, 235] width 10 height 10
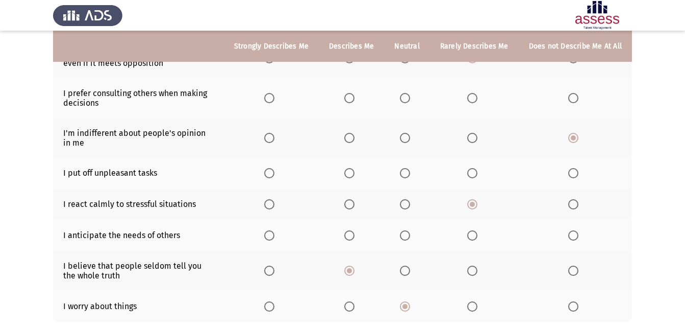
click at [355, 237] on input "Select an option" at bounding box center [349, 235] width 10 height 10
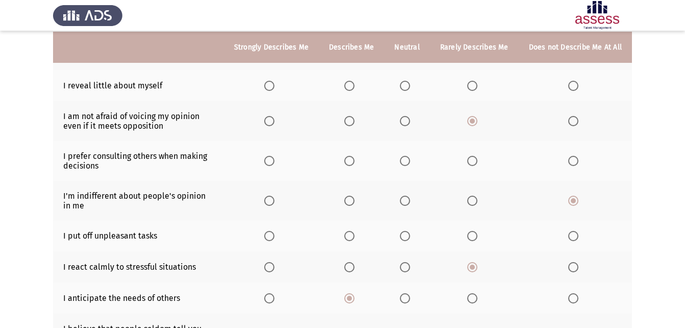
scroll to position [124, 0]
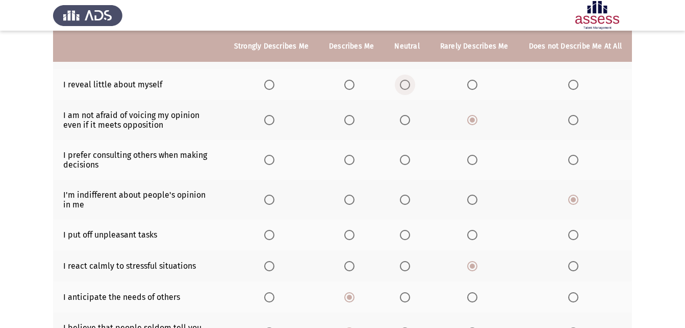
click at [410, 85] on span "Select an option" at bounding box center [405, 85] width 10 height 10
click at [410, 85] on input "Select an option" at bounding box center [405, 85] width 10 height 10
click at [577, 160] on span "Select an option" at bounding box center [573, 160] width 10 height 10
click at [577, 160] on input "Select an option" at bounding box center [573, 160] width 10 height 10
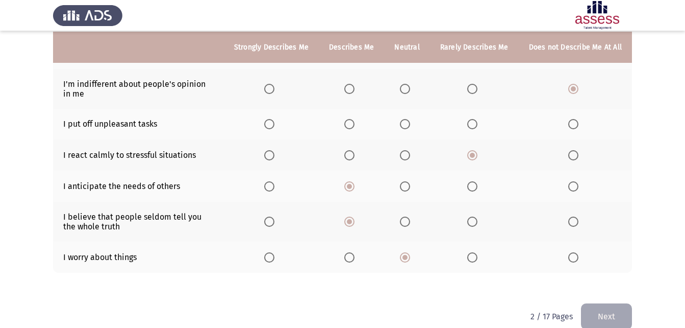
scroll to position [238, 0]
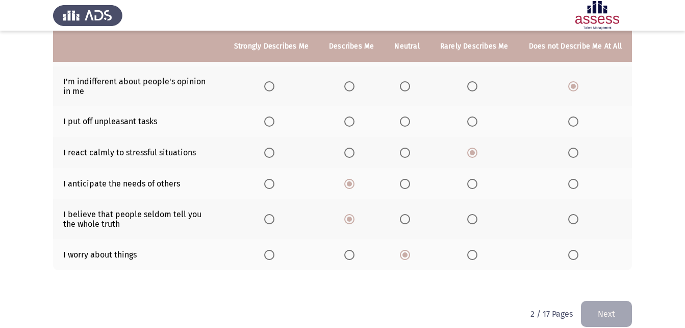
click at [408, 119] on span "Select an option" at bounding box center [405, 121] width 10 height 10
click at [408, 119] on input "Select an option" at bounding box center [405, 121] width 10 height 10
click at [598, 317] on button "Next" at bounding box center [606, 314] width 51 height 26
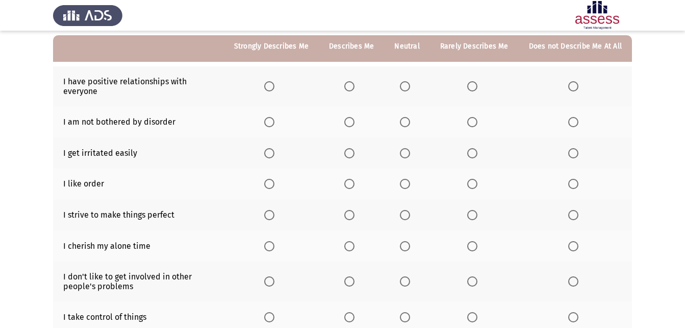
scroll to position [98, 0]
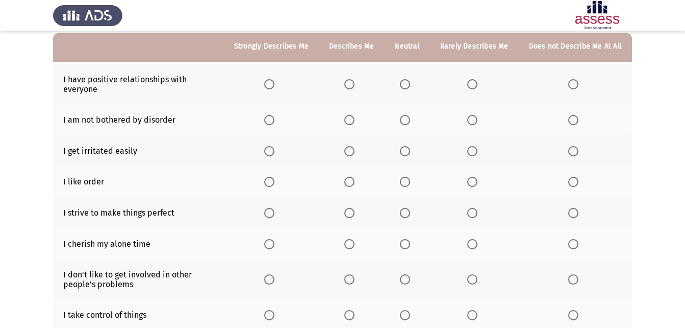
click at [274, 86] on span "Select an option" at bounding box center [269, 84] width 10 height 10
click at [274, 86] on input "Select an option" at bounding box center [269, 84] width 10 height 10
click at [352, 119] on span "Select an option" at bounding box center [349, 120] width 10 height 10
click at [352, 119] on input "Select an option" at bounding box center [349, 120] width 10 height 10
click at [575, 152] on span "Select an option" at bounding box center [573, 151] width 10 height 10
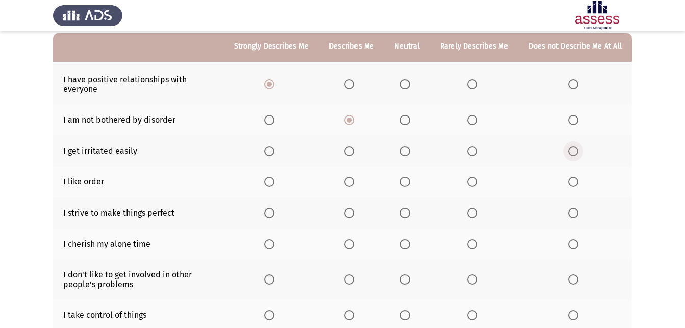
click at [575, 152] on input "Select an option" at bounding box center [573, 151] width 10 height 10
click at [405, 182] on span "Select an option" at bounding box center [405, 182] width 0 height 0
click at [408, 181] on input "Select an option" at bounding box center [405, 182] width 10 height 10
click at [477, 213] on span "Select an option" at bounding box center [472, 213] width 10 height 10
click at [477, 213] on input "Select an option" at bounding box center [472, 213] width 10 height 10
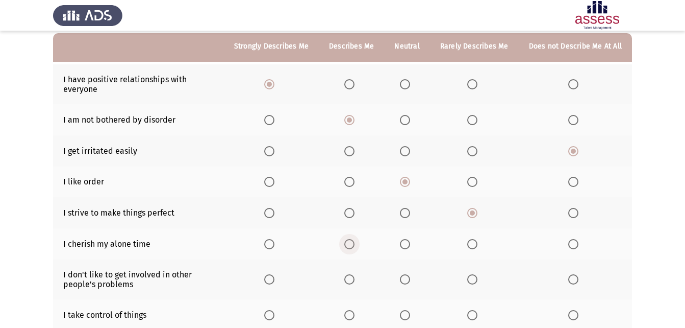
click at [353, 243] on span "Select an option" at bounding box center [349, 244] width 10 height 10
click at [353, 243] on input "Select an option" at bounding box center [349, 244] width 10 height 10
click at [575, 279] on span "Select an option" at bounding box center [573, 279] width 10 height 10
click at [575, 279] on input "Select an option" at bounding box center [573, 279] width 10 height 10
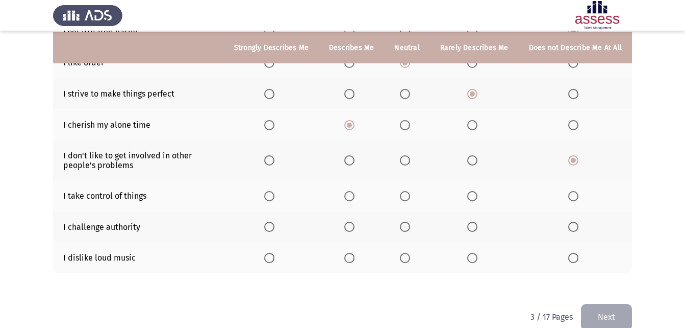
scroll to position [221, 0]
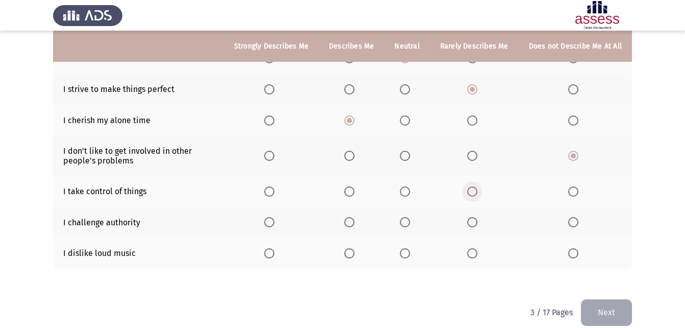
click at [474, 193] on span "Select an option" at bounding box center [472, 191] width 10 height 10
click at [474, 193] on input "Select an option" at bounding box center [472, 191] width 10 height 10
click at [575, 254] on span "Select an option" at bounding box center [573, 253] width 10 height 10
click at [575, 254] on input "Select an option" at bounding box center [573, 253] width 10 height 10
click at [406, 219] on span "Select an option" at bounding box center [405, 222] width 10 height 10
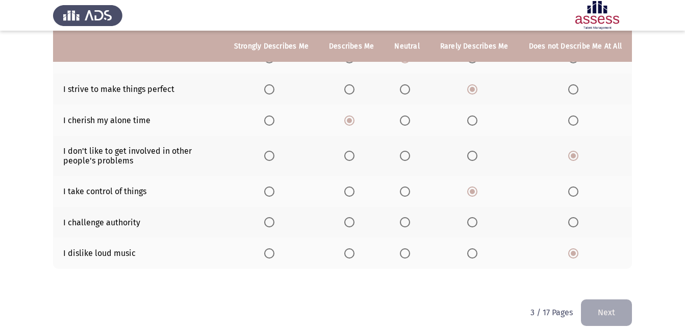
click at [406, 219] on input "Select an option" at bounding box center [405, 222] width 10 height 10
click at [622, 310] on button "Next" at bounding box center [606, 312] width 51 height 26
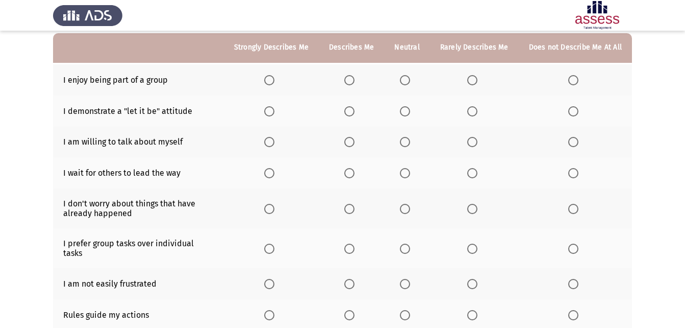
scroll to position [100, 0]
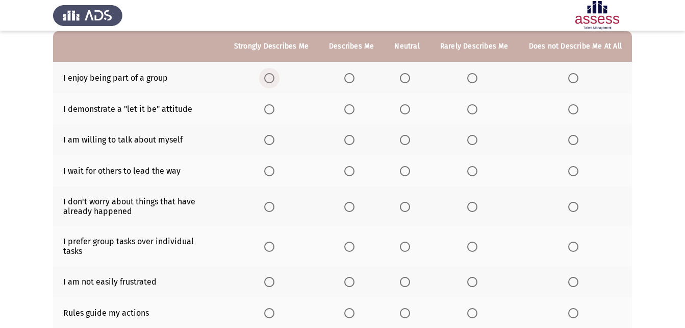
click at [273, 81] on span "Select an option" at bounding box center [269, 78] width 10 height 10
click at [273, 81] on input "Select an option" at bounding box center [269, 78] width 10 height 10
click at [572, 142] on span "Select an option" at bounding box center [573, 140] width 10 height 10
click at [572, 142] on input "Select an option" at bounding box center [573, 140] width 10 height 10
click at [572, 171] on span "Select an option" at bounding box center [573, 171] width 10 height 10
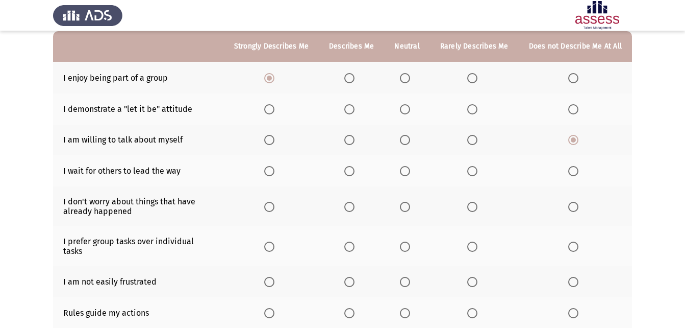
click at [572, 171] on input "Select an option" at bounding box center [573, 171] width 10 height 10
click at [473, 207] on span "Select an option" at bounding box center [472, 207] width 10 height 10
click at [473, 207] on input "Select an option" at bounding box center [472, 207] width 10 height 10
click at [274, 241] on span "Select an option" at bounding box center [269, 246] width 10 height 10
click at [274, 241] on input "Select an option" at bounding box center [269, 246] width 10 height 10
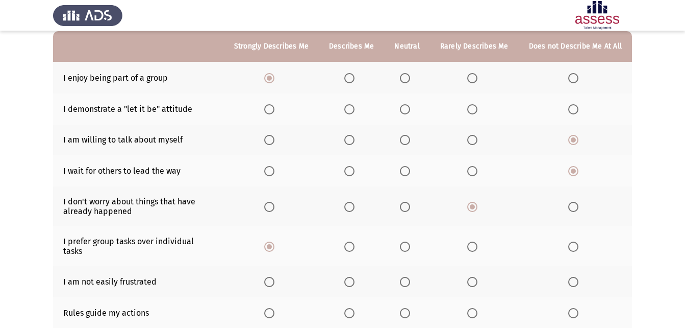
click at [352, 308] on span "Select an option" at bounding box center [349, 313] width 10 height 10
click at [352, 308] on input "Select an option" at bounding box center [349, 313] width 10 height 10
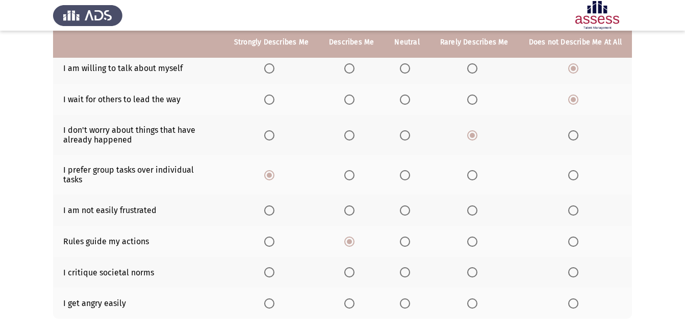
scroll to position [167, 0]
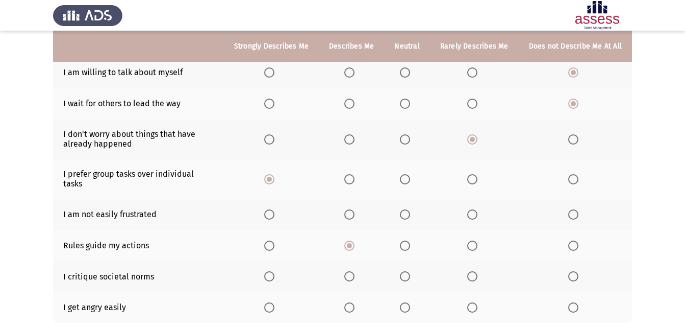
click at [576, 302] on span "Select an option" at bounding box center [573, 307] width 10 height 10
click at [576, 302] on input "Select an option" at bounding box center [573, 307] width 10 height 10
click at [407, 271] on span "Select an option" at bounding box center [405, 276] width 10 height 10
click at [407, 271] on input "Select an option" at bounding box center [405, 276] width 10 height 10
click at [409, 209] on span "Select an option" at bounding box center [405, 214] width 10 height 10
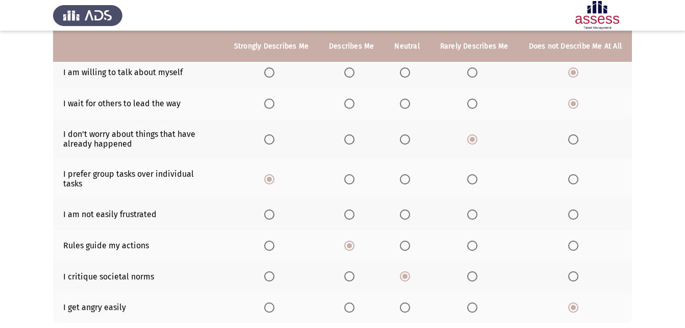
click at [409, 209] on input "Select an option" at bounding box center [405, 214] width 10 height 10
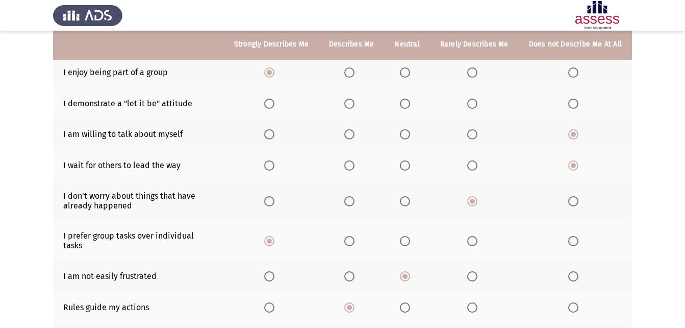
scroll to position [101, 0]
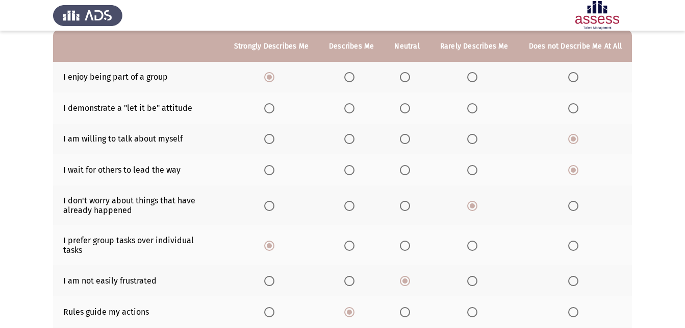
click at [410, 110] on span "Select an option" at bounding box center [405, 108] width 10 height 10
click at [410, 110] on input "Select an option" at bounding box center [405, 108] width 10 height 10
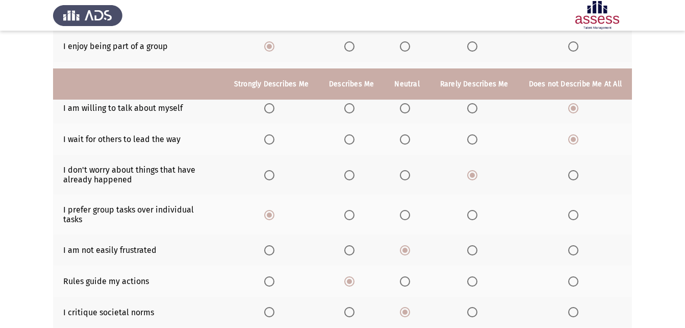
scroll to position [225, 0]
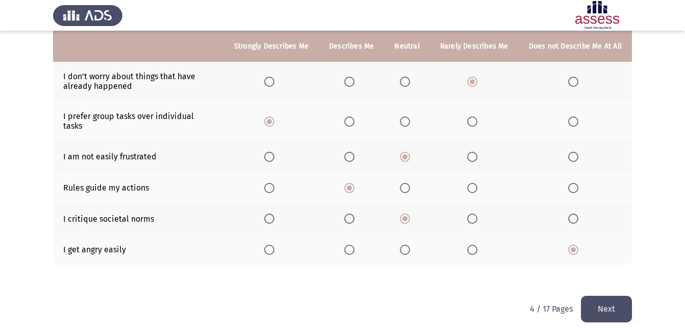
click at [596, 307] on button "Next" at bounding box center [606, 308] width 51 height 26
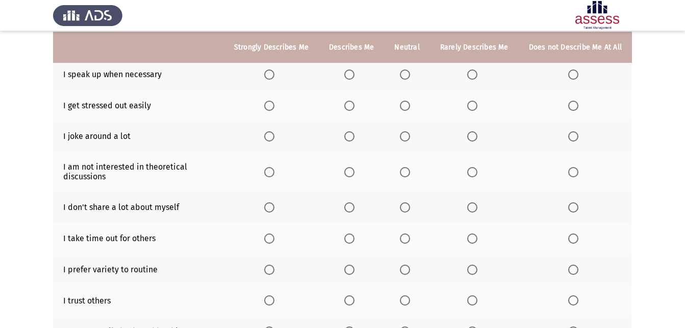
scroll to position [105, 0]
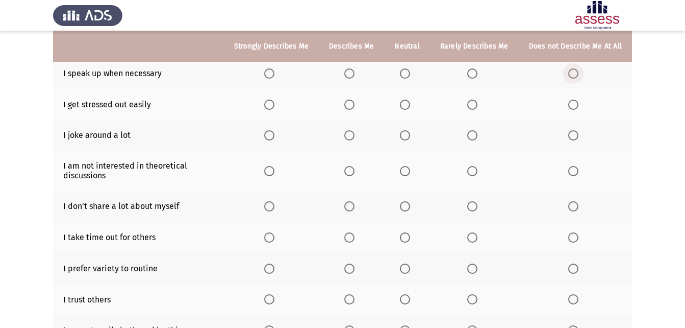
click at [575, 73] on span "Select an option" at bounding box center [573, 73] width 10 height 10
click at [575, 73] on input "Select an option" at bounding box center [573, 73] width 10 height 10
click at [573, 105] on span "Select an option" at bounding box center [573, 104] width 10 height 10
click at [573, 105] on input "Select an option" at bounding box center [573, 104] width 10 height 10
click at [355, 136] on span "Select an option" at bounding box center [349, 135] width 10 height 10
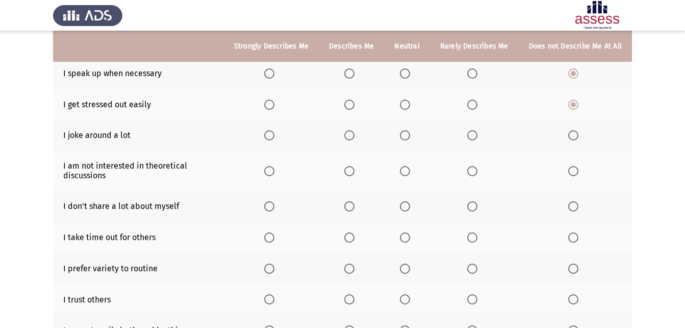
click at [355, 136] on input "Select an option" at bounding box center [349, 135] width 10 height 10
click at [576, 172] on span "Select an option" at bounding box center [573, 171] width 10 height 10
click at [576, 172] on input "Select an option" at bounding box center [573, 171] width 10 height 10
click at [408, 207] on span "Select an option" at bounding box center [405, 206] width 10 height 10
click at [408, 207] on input "Select an option" at bounding box center [405, 206] width 10 height 10
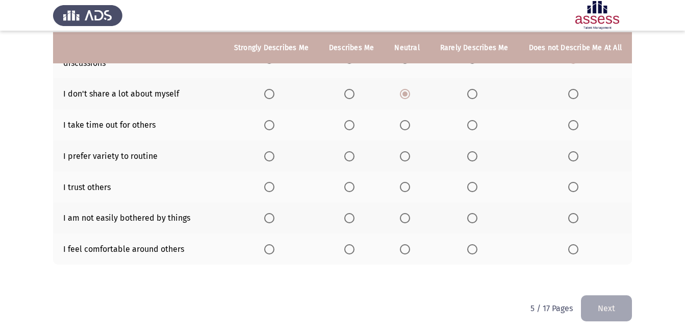
scroll to position [225, 0]
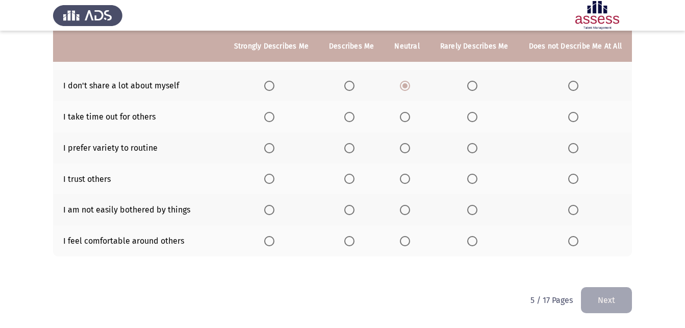
click at [407, 179] on span "Select an option" at bounding box center [405, 178] width 10 height 10
click at [407, 179] on input "Select an option" at bounding box center [405, 178] width 10 height 10
click at [355, 210] on span "Select an option" at bounding box center [349, 210] width 10 height 10
click at [355, 210] on input "Select an option" at bounding box center [349, 210] width 10 height 10
click at [474, 246] on span "Select an option" at bounding box center [472, 241] width 10 height 10
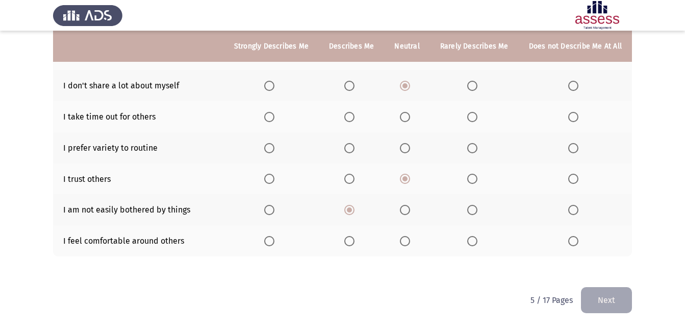
click at [474, 246] on input "Select an option" at bounding box center [472, 241] width 10 height 10
click at [354, 153] on span "Select an option" at bounding box center [349, 148] width 10 height 10
click at [354, 153] on input "Select an option" at bounding box center [349, 148] width 10 height 10
click at [570, 115] on span "Select an option" at bounding box center [573, 117] width 10 height 10
click at [570, 115] on input "Select an option" at bounding box center [573, 117] width 10 height 10
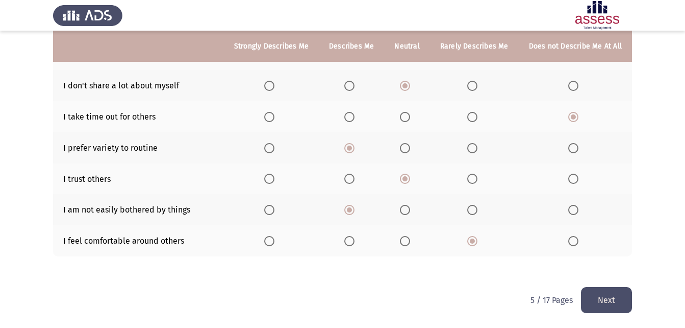
click at [610, 295] on button "Next" at bounding box center [606, 300] width 51 height 26
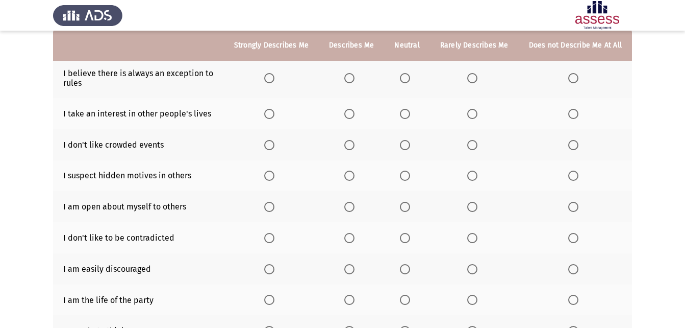
scroll to position [105, 0]
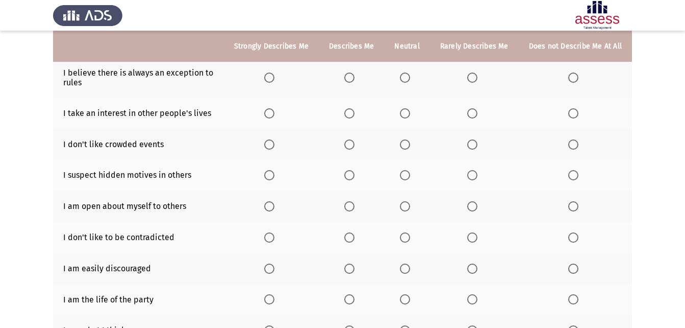
click at [407, 111] on span "Select an option" at bounding box center [405, 113] width 10 height 10
click at [407, 111] on input "Select an option" at bounding box center [405, 113] width 10 height 10
click at [575, 144] on span "Select an option" at bounding box center [573, 144] width 10 height 10
click at [575, 144] on input "Select an option" at bounding box center [573, 144] width 10 height 10
click at [405, 206] on span "Select an option" at bounding box center [405, 206] width 0 height 0
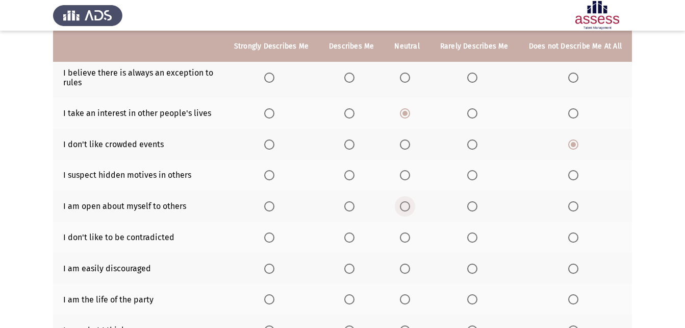
click at [408, 206] on input "Select an option" at bounding box center [405, 206] width 10 height 10
click at [572, 268] on span "Select an option" at bounding box center [573, 268] width 10 height 10
click at [572, 268] on input "Select an option" at bounding box center [573, 268] width 10 height 10
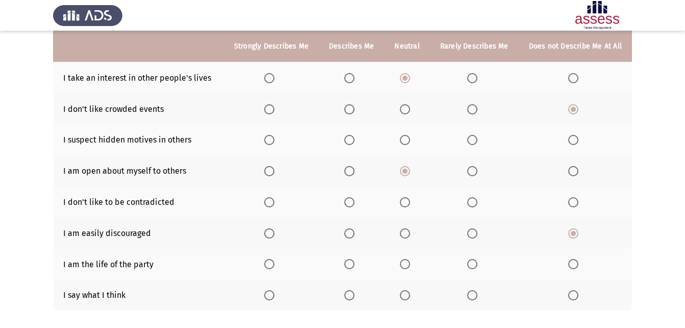
scroll to position [131, 0]
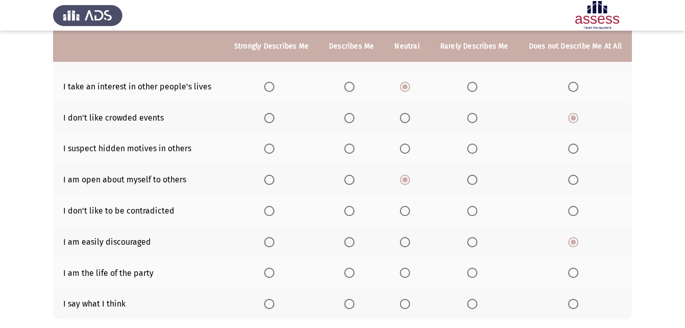
click at [355, 303] on span "Select an option" at bounding box center [349, 303] width 10 height 10
click at [355, 303] on input "Select an option" at bounding box center [349, 303] width 10 height 10
click at [353, 274] on span "Select an option" at bounding box center [349, 272] width 10 height 10
click at [353, 274] on input "Select an option" at bounding box center [349, 272] width 10 height 10
drag, startPoint x: 477, startPoint y: 152, endPoint x: 485, endPoint y: 142, distance: 13.1
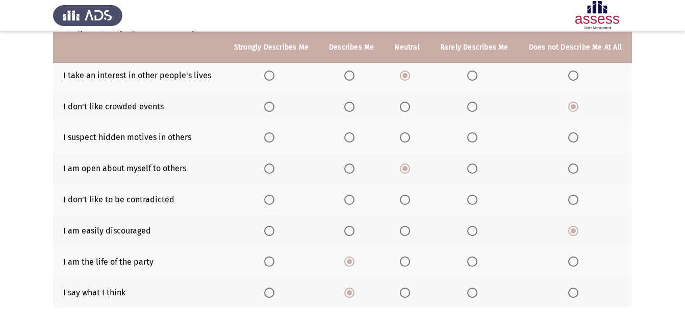
scroll to position [143, 0]
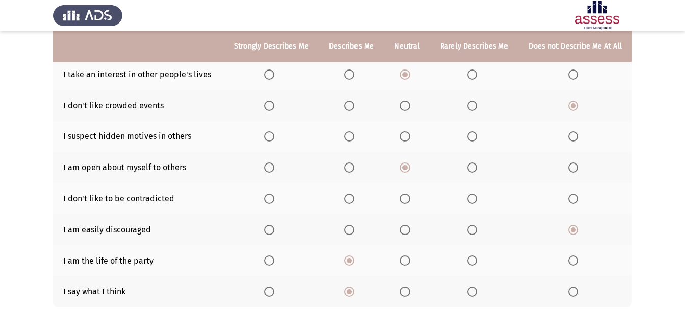
click at [410, 139] on span "Select an option" at bounding box center [405, 136] width 10 height 10
click at [410, 139] on input "Select an option" at bounding box center [405, 136] width 10 height 10
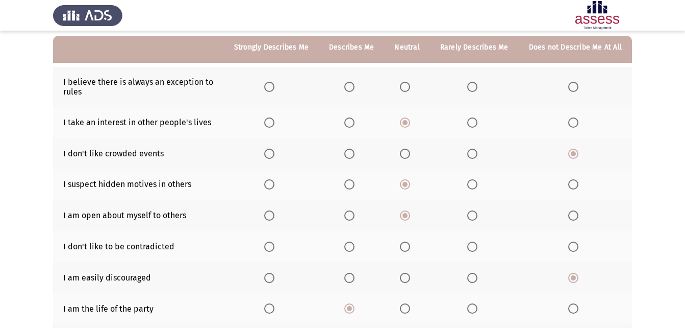
scroll to position [102, 0]
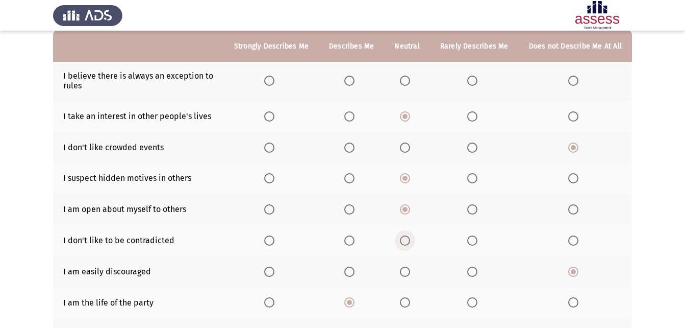
click at [407, 241] on span "Select an option" at bounding box center [405, 240] width 10 height 10
click at [407, 241] on input "Select an option" at bounding box center [405, 240] width 10 height 10
click at [576, 80] on span "Select an option" at bounding box center [573, 81] width 10 height 10
click at [576, 80] on input "Select an option" at bounding box center [573, 81] width 10 height 10
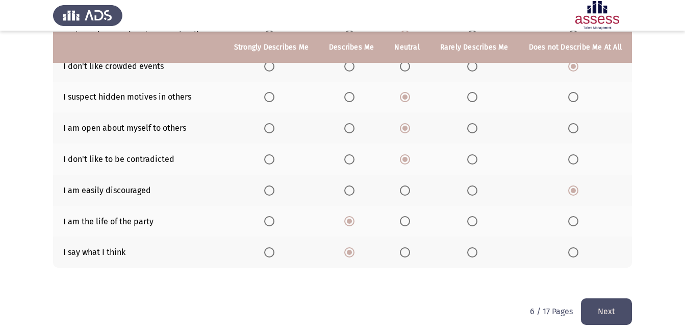
scroll to position [184, 0]
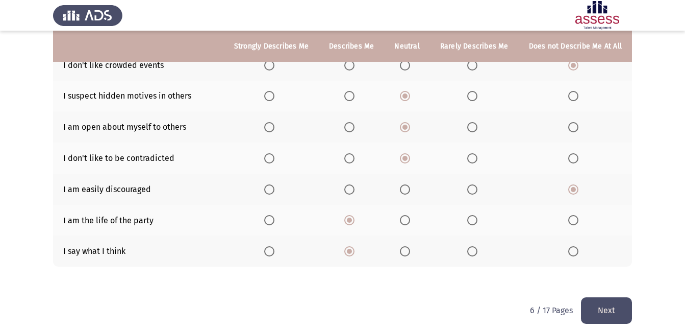
click at [589, 304] on button "Next" at bounding box center [606, 310] width 51 height 26
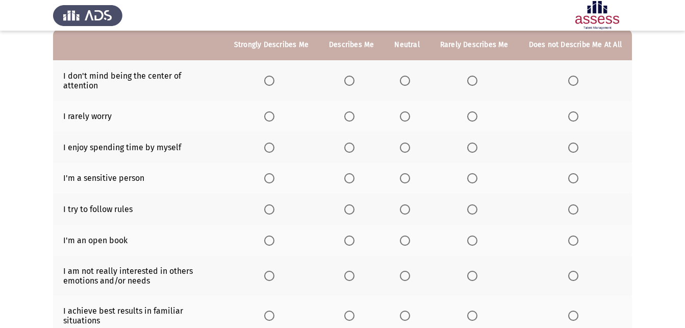
scroll to position [103, 0]
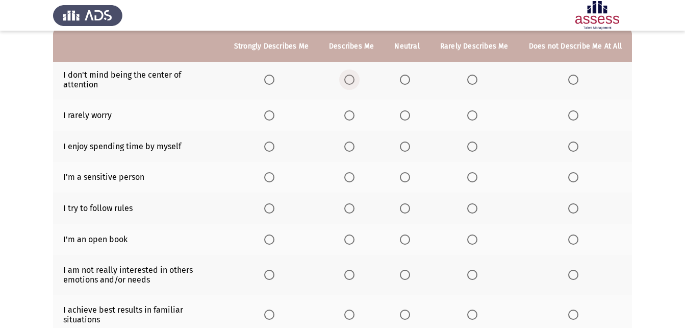
click at [353, 77] on span "Select an option" at bounding box center [349, 79] width 10 height 10
click at [353, 77] on input "Select an option" at bounding box center [349, 79] width 10 height 10
click at [573, 110] on span "Select an option" at bounding box center [573, 115] width 10 height 10
click at [573, 110] on input "Select an option" at bounding box center [573, 115] width 10 height 10
click at [573, 141] on span "Select an option" at bounding box center [573, 146] width 10 height 10
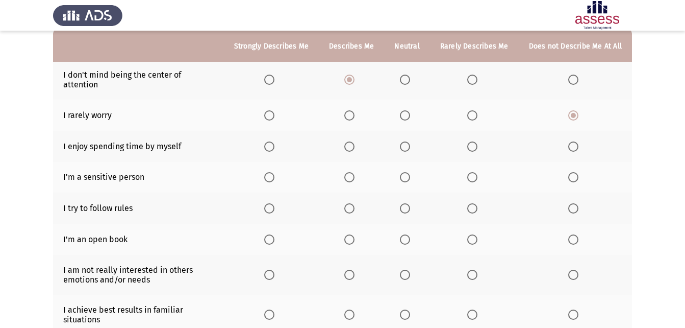
click at [573, 141] on input "Select an option" at bounding box center [573, 146] width 10 height 10
click at [473, 172] on span "Select an option" at bounding box center [472, 177] width 10 height 10
click at [473, 172] on input "Select an option" at bounding box center [472, 177] width 10 height 10
click at [475, 203] on span "Select an option" at bounding box center [472, 208] width 10 height 10
click at [475, 203] on input "Select an option" at bounding box center [472, 208] width 10 height 10
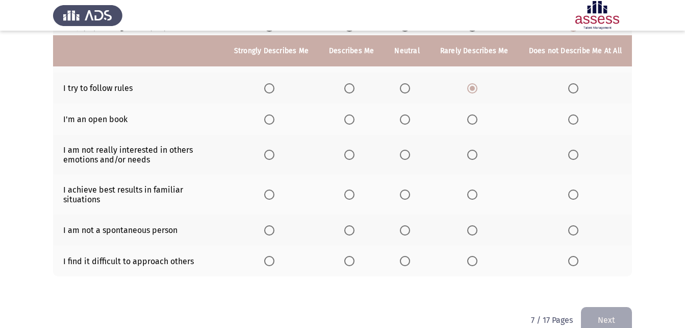
scroll to position [227, 0]
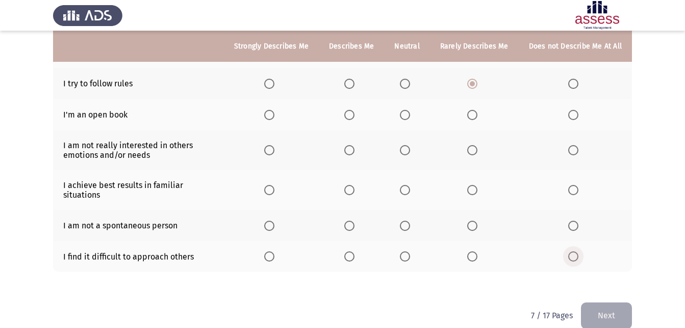
click at [573, 251] on span "Select an option" at bounding box center [573, 256] width 10 height 10
click at [573, 251] on input "Select an option" at bounding box center [573, 256] width 10 height 10
click at [407, 220] on span "Select an option" at bounding box center [405, 225] width 10 height 10
click at [407, 220] on input "Select an option" at bounding box center [405, 225] width 10 height 10
click at [473, 185] on span "Select an option" at bounding box center [472, 190] width 10 height 10
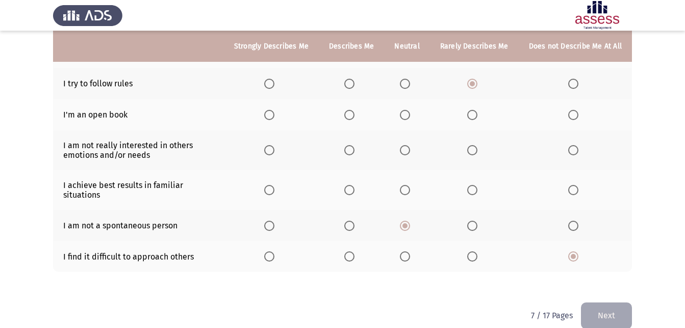
click at [473, 185] on input "Select an option" at bounding box center [472, 190] width 10 height 10
click at [573, 145] on span "Select an option" at bounding box center [573, 150] width 10 height 10
click at [573, 145] on input "Select an option" at bounding box center [573, 150] width 10 height 10
click at [408, 110] on span "Select an option" at bounding box center [405, 115] width 10 height 10
click at [408, 110] on input "Select an option" at bounding box center [405, 115] width 10 height 10
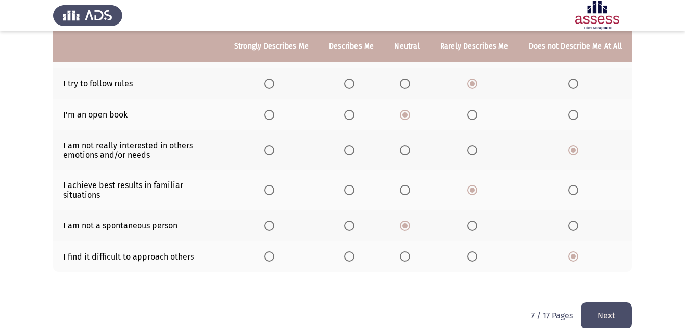
click at [617, 302] on button "Next" at bounding box center [606, 315] width 51 height 26
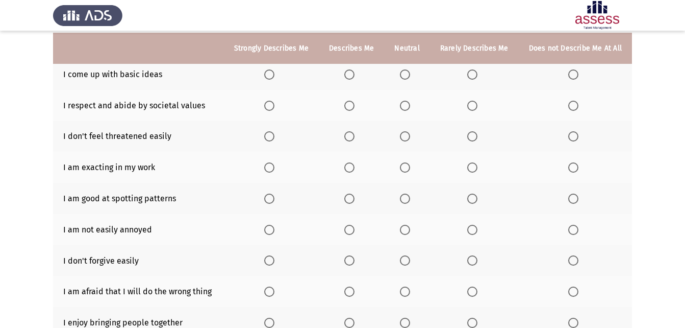
scroll to position [107, 0]
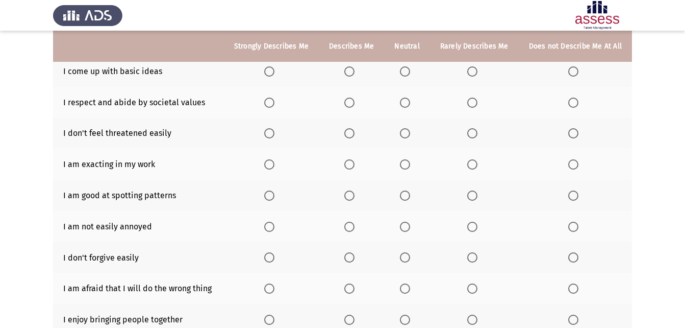
click at [575, 73] on span "Select an option" at bounding box center [573, 71] width 10 height 10
click at [575, 73] on input "Select an option" at bounding box center [573, 71] width 10 height 10
click at [408, 104] on span "Select an option" at bounding box center [405, 102] width 10 height 10
click at [408, 104] on input "Select an option" at bounding box center [405, 102] width 10 height 10
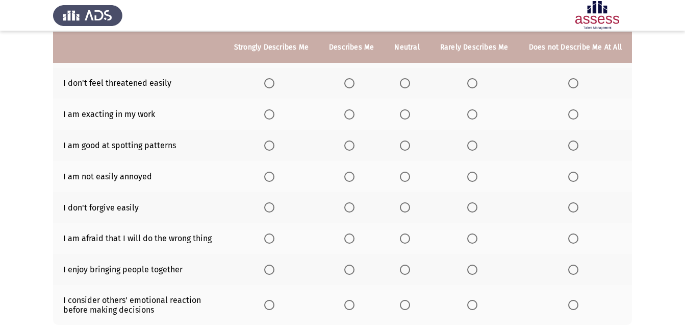
scroll to position [158, 0]
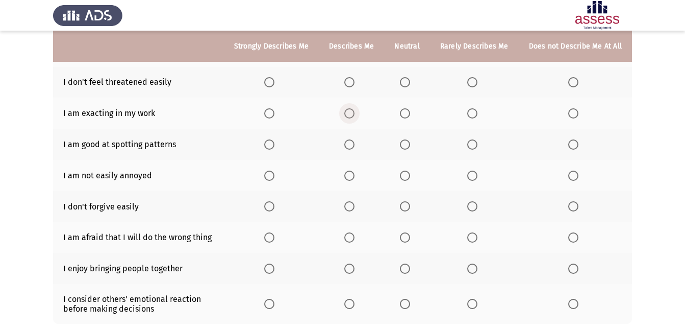
click at [354, 114] on span "Select an option" at bounding box center [349, 113] width 10 height 10
click at [354, 114] on input "Select an option" at bounding box center [349, 113] width 10 height 10
click at [570, 145] on span "Select an option" at bounding box center [573, 144] width 10 height 10
click at [570, 145] on input "Select an option" at bounding box center [573, 144] width 10 height 10
click at [572, 172] on span "Select an option" at bounding box center [573, 175] width 10 height 10
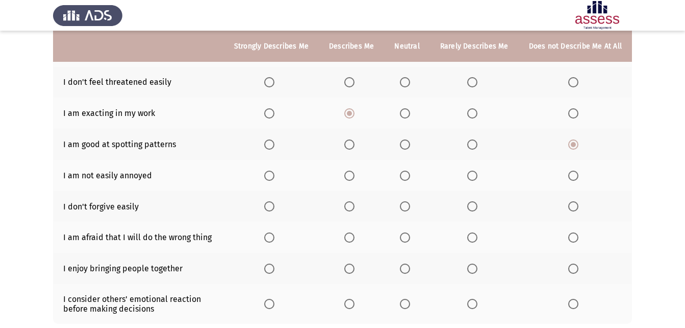
click at [572, 172] on input "Select an option" at bounding box center [573, 175] width 10 height 10
click at [274, 211] on span "Select an option" at bounding box center [269, 206] width 10 height 10
click at [274, 211] on input "Select an option" at bounding box center [269, 206] width 10 height 10
click at [409, 87] on span "Select an option" at bounding box center [405, 82] width 10 height 10
click at [409, 87] on input "Select an option" at bounding box center [405, 82] width 10 height 10
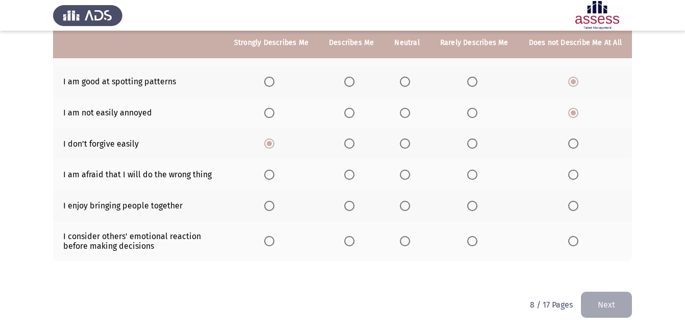
scroll to position [225, 0]
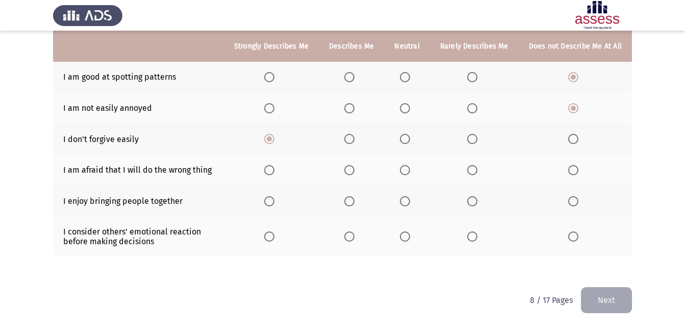
click at [575, 169] on span "Select an option" at bounding box center [573, 170] width 10 height 10
click at [575, 169] on input "Select an option" at bounding box center [573, 170] width 10 height 10
click at [352, 202] on span "Select an option" at bounding box center [349, 201] width 10 height 10
click at [352, 202] on input "Select an option" at bounding box center [349, 201] width 10 height 10
click at [353, 242] on th at bounding box center [351, 236] width 65 height 40
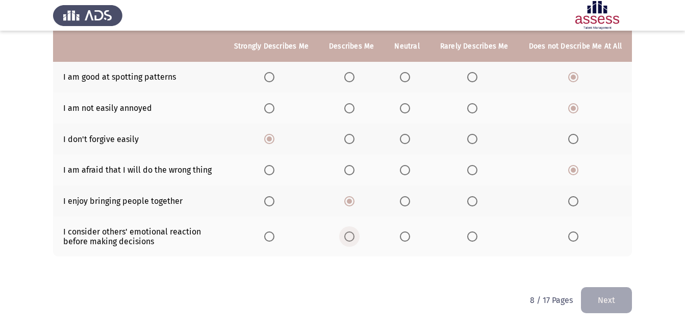
click at [355, 234] on span "Select an option" at bounding box center [349, 236] width 10 height 10
click at [355, 234] on input "Select an option" at bounding box center [349, 236] width 10 height 10
click at [595, 302] on button "Next" at bounding box center [606, 300] width 51 height 26
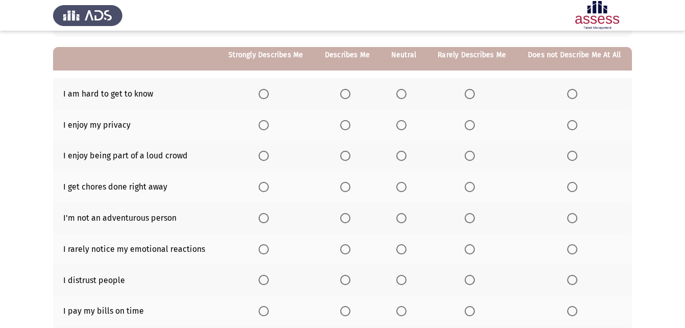
scroll to position [105, 0]
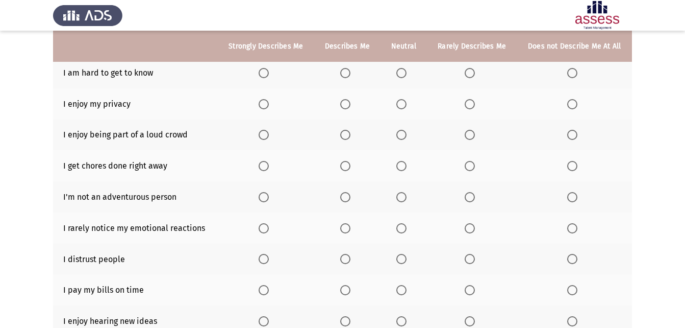
click at [568, 69] on span "Select an option" at bounding box center [572, 73] width 10 height 10
click at [568, 69] on input "Select an option" at bounding box center [572, 73] width 10 height 10
click at [344, 105] on span "Select an option" at bounding box center [345, 104] width 10 height 10
click at [344, 105] on input "Select an option" at bounding box center [345, 104] width 10 height 10
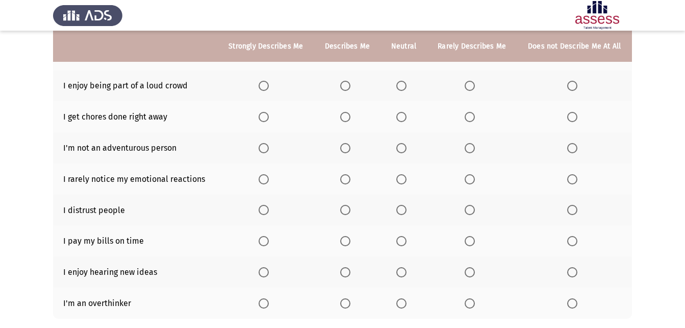
scroll to position [155, 0]
click at [576, 86] on span "Select an option" at bounding box center [572, 85] width 10 height 10
click at [576, 86] on input "Select an option" at bounding box center [572, 85] width 10 height 10
click at [266, 272] on span "Select an option" at bounding box center [264, 271] width 10 height 10
click at [266, 272] on input "Select an option" at bounding box center [264, 271] width 10 height 10
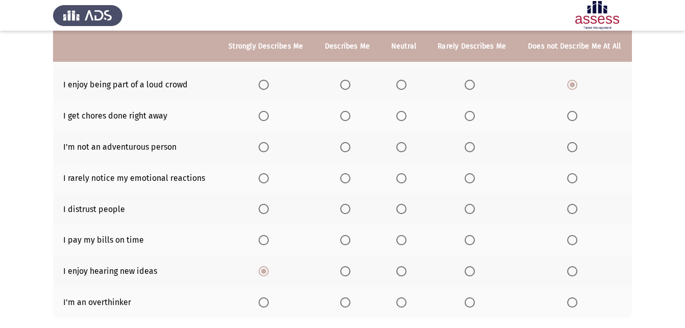
click at [569, 301] on span "Select an option" at bounding box center [572, 302] width 10 height 10
click at [569, 301] on input "Select an option" at bounding box center [572, 302] width 10 height 10
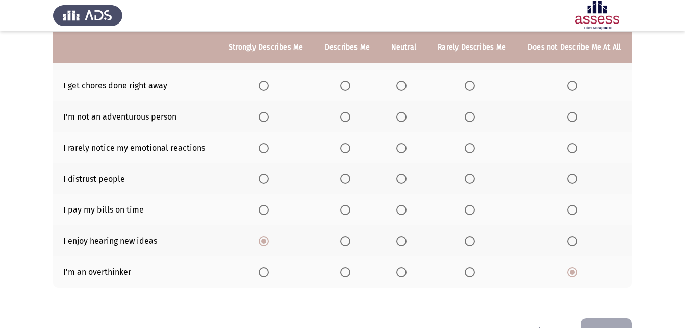
scroll to position [186, 0]
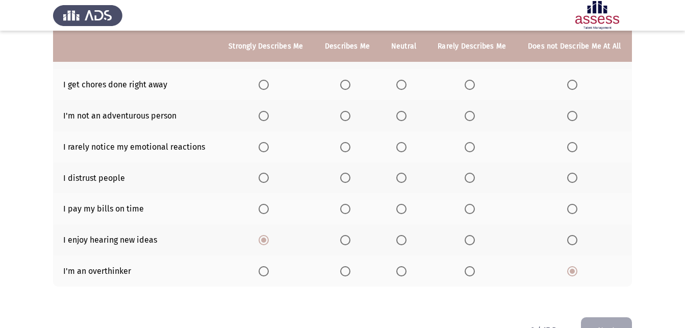
click at [401, 88] on span "Select an option" at bounding box center [401, 85] width 10 height 10
click at [401, 88] on input "Select an option" at bounding box center [401, 85] width 10 height 10
click at [569, 113] on span "Select an option" at bounding box center [572, 116] width 10 height 10
click at [569, 113] on input "Select an option" at bounding box center [572, 116] width 10 height 10
click at [403, 151] on span "Select an option" at bounding box center [401, 147] width 10 height 10
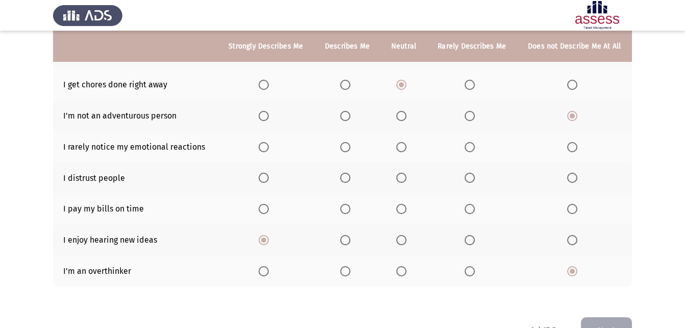
click at [403, 151] on input "Select an option" at bounding box center [401, 147] width 10 height 10
click at [573, 180] on span "Select an option" at bounding box center [572, 177] width 10 height 10
click at [573, 180] on input "Select an option" at bounding box center [572, 177] width 10 height 10
click at [572, 207] on span "Select an option" at bounding box center [572, 209] width 10 height 10
click at [572, 207] on input "Select an option" at bounding box center [572, 209] width 10 height 10
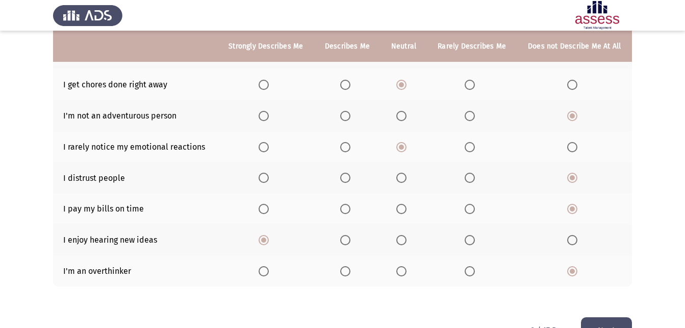
click at [615, 321] on button "Next" at bounding box center [606, 330] width 51 height 26
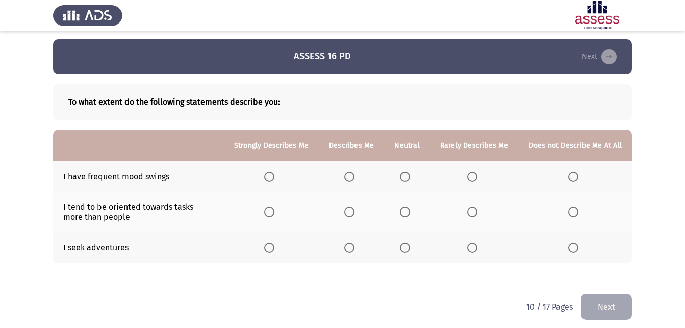
scroll to position [8, 0]
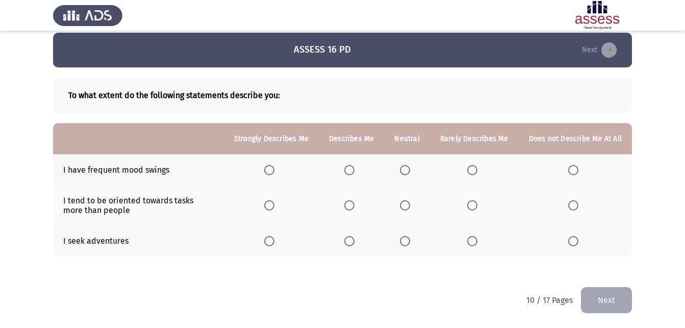
click at [409, 173] on span "Select an option" at bounding box center [405, 170] width 10 height 10
click at [409, 173] on input "Select an option" at bounding box center [405, 170] width 10 height 10
click at [353, 205] on span "Select an option" at bounding box center [349, 205] width 10 height 10
click at [353, 205] on input "Select an option" at bounding box center [349, 205] width 10 height 10
click at [408, 237] on span "Select an option" at bounding box center [405, 241] width 10 height 10
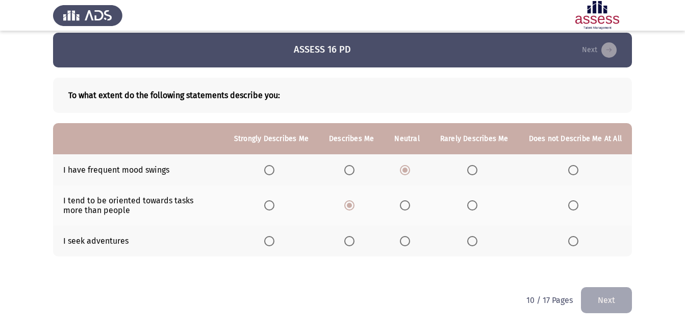
click at [408, 237] on input "Select an option" at bounding box center [405, 241] width 10 height 10
click at [594, 295] on button "Next" at bounding box center [606, 300] width 51 height 26
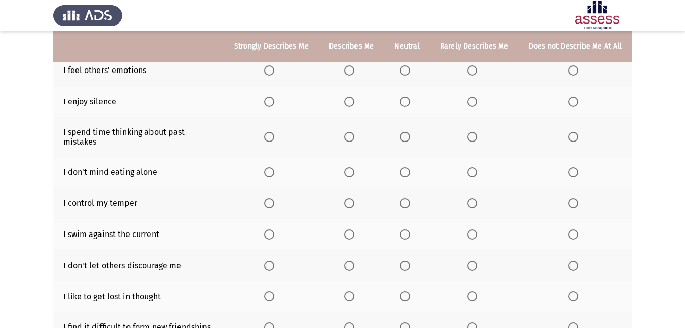
scroll to position [110, 0]
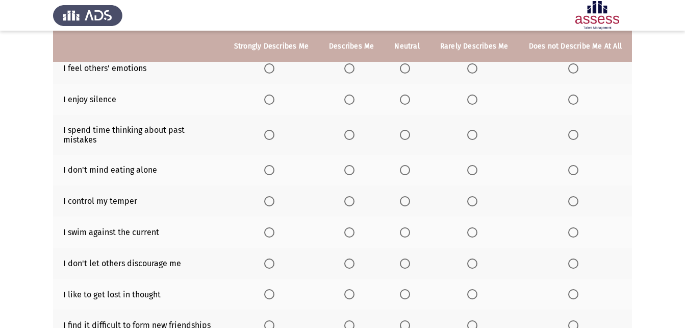
click at [405, 69] on span "Select an option" at bounding box center [405, 68] width 10 height 10
click at [405, 69] on input "Select an option" at bounding box center [405, 68] width 10 height 10
click at [575, 100] on span "Select an option" at bounding box center [573, 99] width 10 height 10
click at [575, 100] on input "Select an option" at bounding box center [573, 99] width 10 height 10
click at [574, 130] on span "Select an option" at bounding box center [573, 135] width 10 height 10
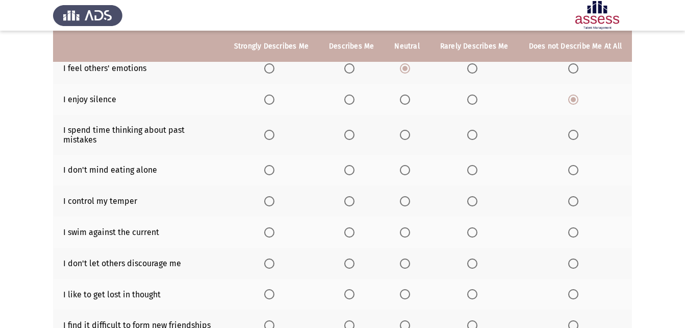
click at [574, 130] on input "Select an option" at bounding box center [573, 135] width 10 height 10
click at [406, 165] on span "Select an option" at bounding box center [405, 170] width 10 height 10
click at [406, 165] on input "Select an option" at bounding box center [405, 170] width 10 height 10
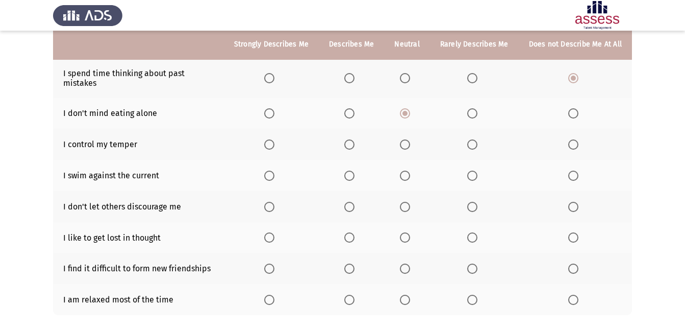
scroll to position [170, 0]
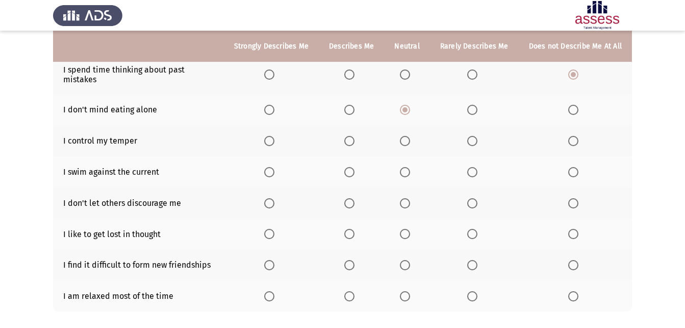
click at [354, 167] on span "Select an option" at bounding box center [349, 172] width 10 height 10
click at [354, 167] on input "Select an option" at bounding box center [349, 172] width 10 height 10
click at [575, 198] on span "Select an option" at bounding box center [573, 203] width 10 height 10
click at [575, 198] on input "Select an option" at bounding box center [573, 203] width 10 height 10
click at [573, 229] on span "Select an option" at bounding box center [573, 234] width 10 height 10
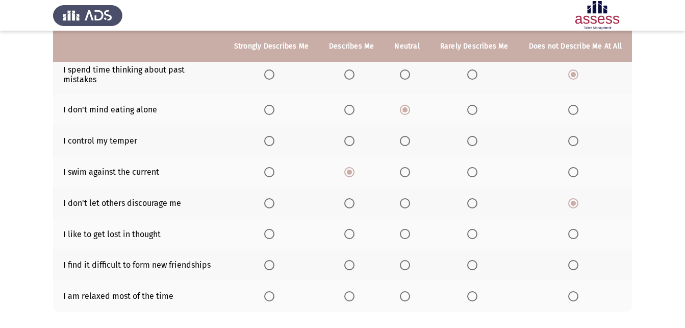
click at [573, 229] on input "Select an option" at bounding box center [573, 234] width 10 height 10
click at [569, 260] on span "Select an option" at bounding box center [573, 265] width 10 height 10
click at [569, 260] on input "Select an option" at bounding box center [573, 265] width 10 height 10
click at [569, 291] on span "Select an option" at bounding box center [573, 296] width 10 height 10
click at [569, 291] on input "Select an option" at bounding box center [573, 296] width 10 height 10
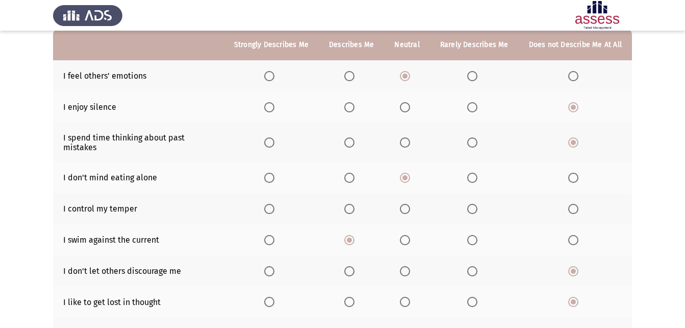
scroll to position [101, 0]
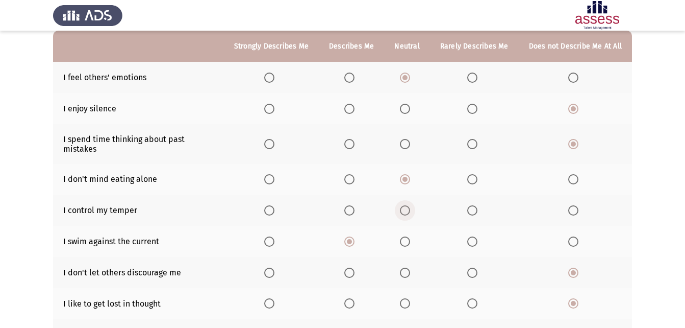
click at [410, 205] on span "Select an option" at bounding box center [405, 210] width 10 height 10
click at [410, 205] on input "Select an option" at bounding box center [405, 210] width 10 height 10
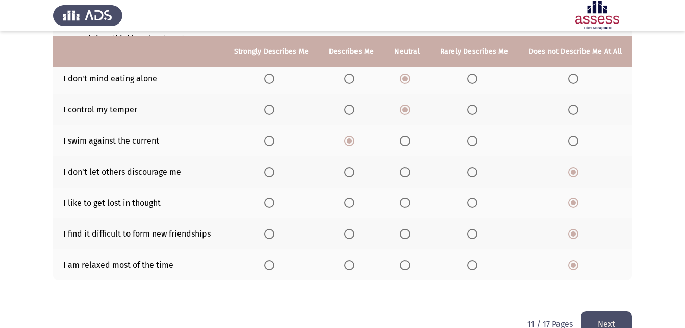
scroll to position [209, 0]
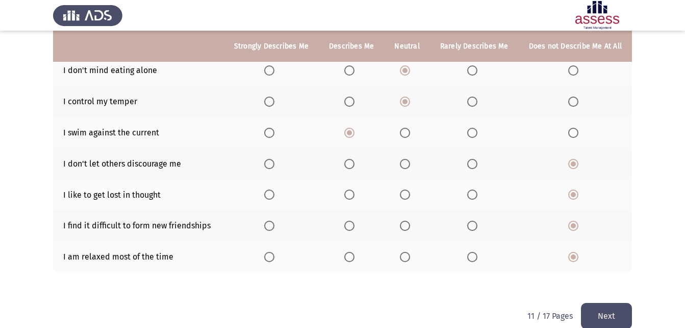
click at [609, 303] on button "Next" at bounding box center [606, 316] width 51 height 26
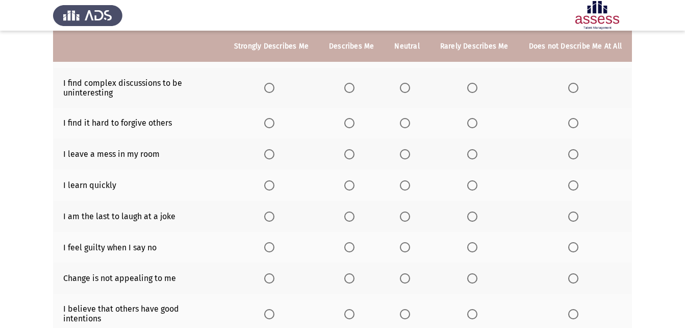
scroll to position [154, 0]
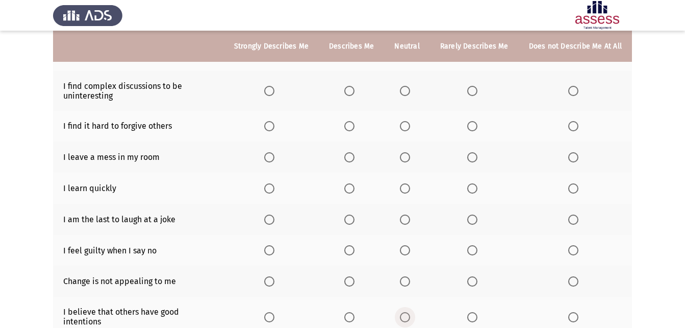
click at [406, 312] on span "Select an option" at bounding box center [405, 317] width 10 height 10
click at [406, 312] on input "Select an option" at bounding box center [405, 317] width 10 height 10
click at [575, 283] on span "Select an option" at bounding box center [573, 281] width 10 height 10
click at [575, 283] on input "Select an option" at bounding box center [573, 281] width 10 height 10
click at [573, 252] on span "Select an option" at bounding box center [573, 250] width 10 height 10
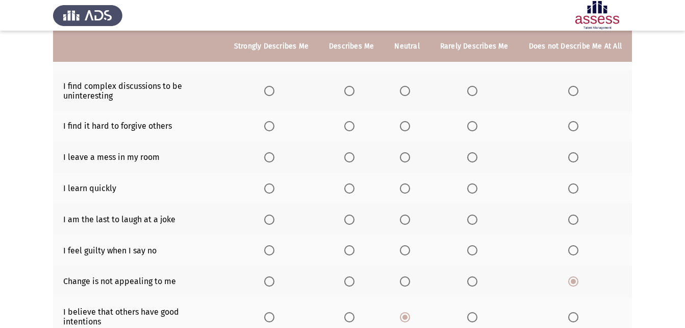
click at [573, 252] on input "Select an option" at bounding box center [573, 250] width 10 height 10
click at [573, 220] on span "Select an option" at bounding box center [573, 219] width 10 height 10
click at [573, 220] on input "Select an option" at bounding box center [573, 219] width 10 height 10
click at [352, 188] on span "Select an option" at bounding box center [349, 188] width 10 height 10
click at [352, 188] on input "Select an option" at bounding box center [349, 188] width 10 height 10
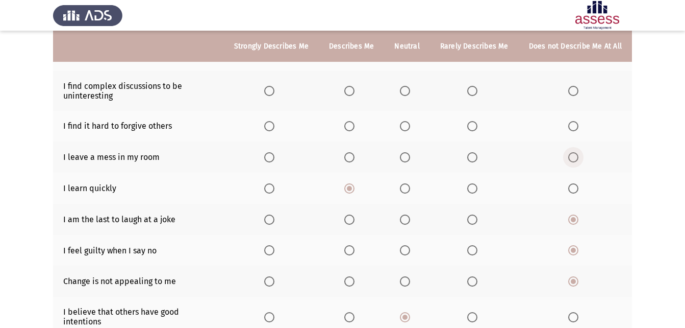
click at [575, 157] on span "Select an option" at bounding box center [573, 157] width 10 height 10
click at [575, 157] on input "Select an option" at bounding box center [573, 157] width 10 height 10
click at [573, 128] on span "Select an option" at bounding box center [573, 126] width 10 height 10
click at [573, 128] on input "Select an option" at bounding box center [573, 126] width 10 height 10
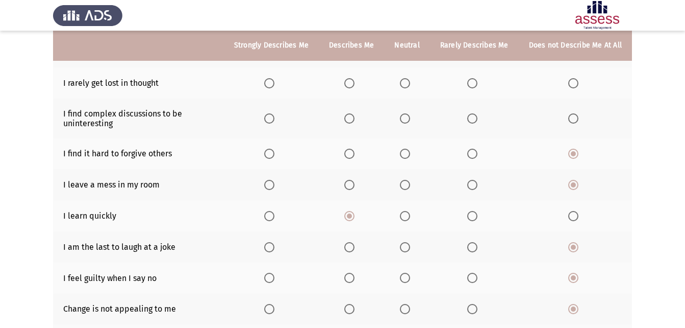
scroll to position [125, 0]
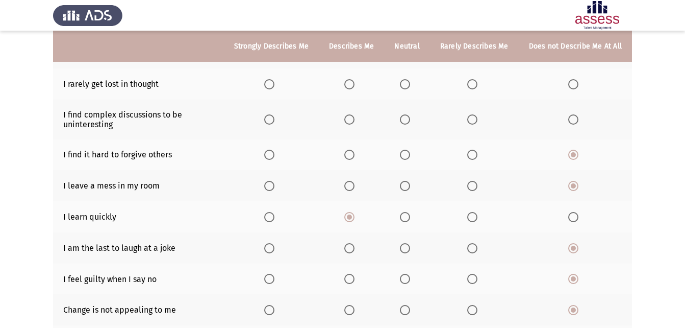
click at [573, 121] on span "Select an option" at bounding box center [573, 119] width 10 height 10
click at [573, 121] on input "Select an option" at bounding box center [573, 119] width 10 height 10
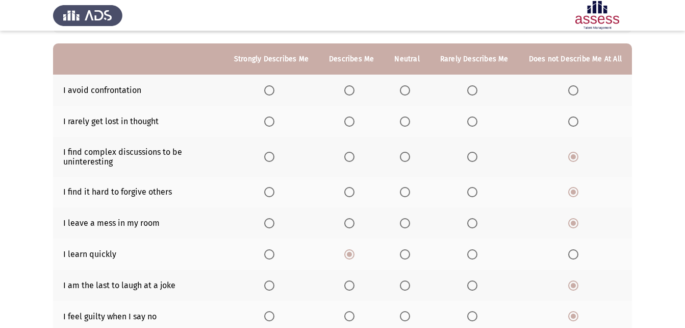
scroll to position [101, 0]
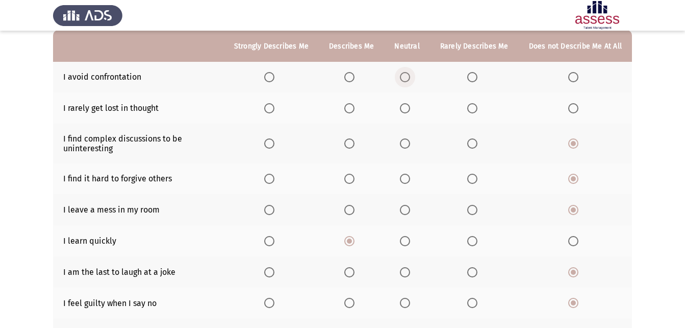
click at [408, 79] on span "Select an option" at bounding box center [405, 77] width 10 height 10
click at [408, 79] on input "Select an option" at bounding box center [405, 77] width 10 height 10
click at [575, 106] on span "Select an option" at bounding box center [573, 108] width 10 height 10
click at [575, 106] on input "Select an option" at bounding box center [573, 108] width 10 height 10
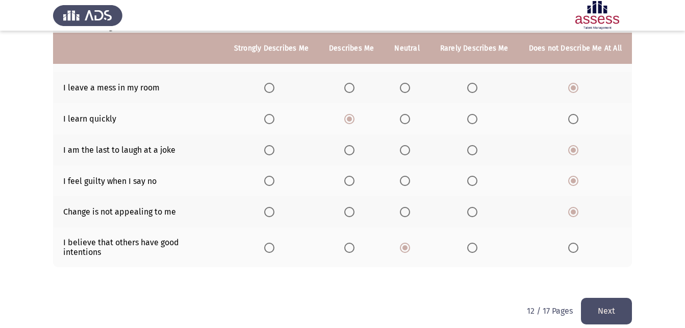
scroll to position [225, 0]
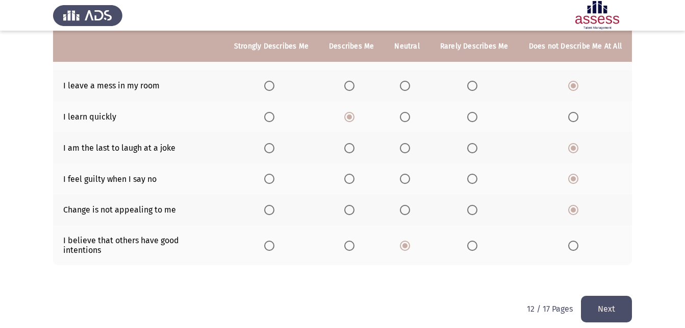
click at [599, 298] on button "Next" at bounding box center [606, 308] width 51 height 26
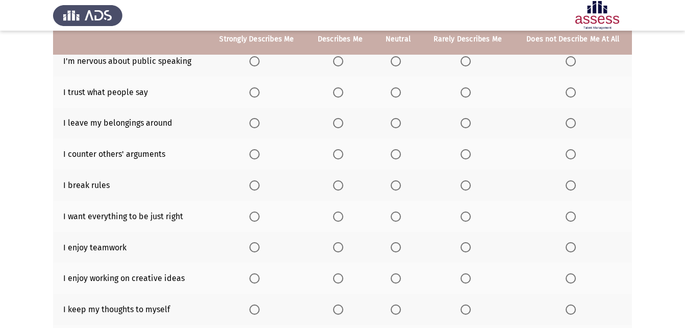
scroll to position [102, 0]
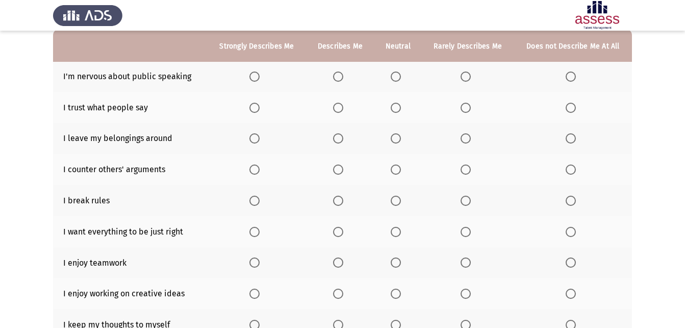
click at [568, 74] on span "Select an option" at bounding box center [571, 76] width 10 height 10
click at [568, 74] on input "Select an option" at bounding box center [571, 76] width 10 height 10
click at [395, 109] on span "Select an option" at bounding box center [396, 108] width 10 height 10
click at [395, 109] on input "Select an option" at bounding box center [396, 108] width 10 height 10
click at [567, 204] on span "Select an option" at bounding box center [571, 200] width 10 height 10
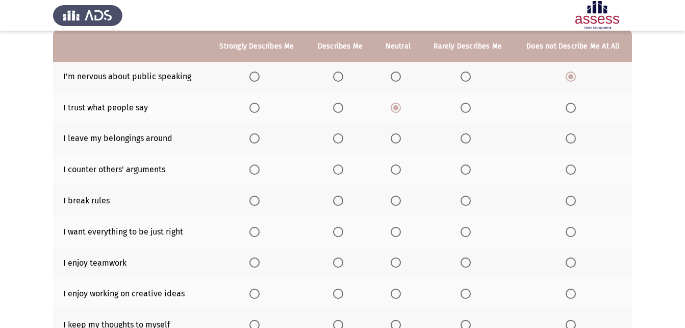
click at [567, 204] on input "Select an option" at bounding box center [571, 200] width 10 height 10
click at [256, 263] on span "Select an option" at bounding box center [254, 262] width 10 height 10
click at [256, 263] on input "Select an option" at bounding box center [254, 262] width 10 height 10
click at [462, 228] on span "Select an option" at bounding box center [466, 232] width 10 height 10
click at [462, 228] on input "Select an option" at bounding box center [466, 232] width 10 height 10
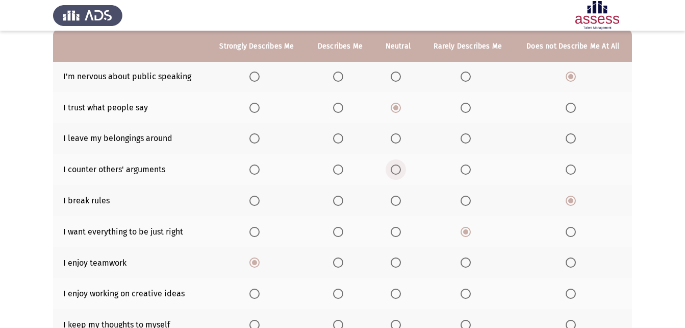
click at [394, 169] on span "Select an option" at bounding box center [396, 169] width 10 height 10
click at [394, 169] on input "Select an option" at bounding box center [396, 169] width 10 height 10
click at [569, 139] on span "Select an option" at bounding box center [571, 138] width 10 height 10
click at [569, 139] on input "Select an option" at bounding box center [571, 138] width 10 height 10
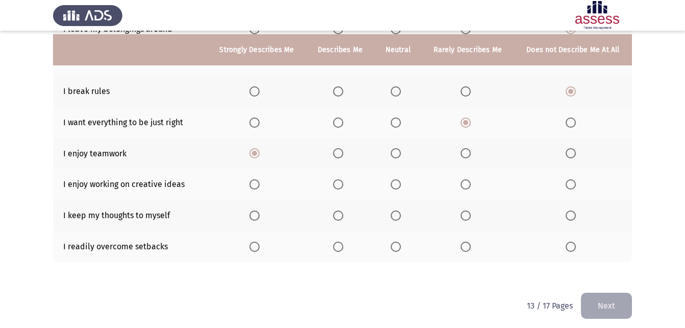
scroll to position [216, 0]
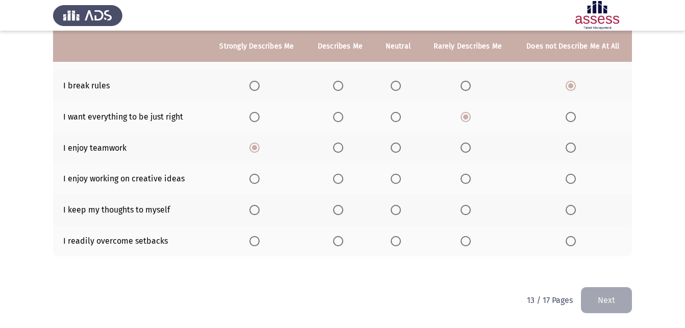
click at [470, 179] on span "Select an option" at bounding box center [466, 178] width 10 height 10
click at [470, 179] on input "Select an option" at bounding box center [466, 178] width 10 height 10
click at [576, 210] on span "Select an option" at bounding box center [571, 210] width 10 height 10
click at [576, 210] on input "Select an option" at bounding box center [571, 210] width 10 height 10
click at [338, 240] on span "Select an option" at bounding box center [338, 241] width 10 height 10
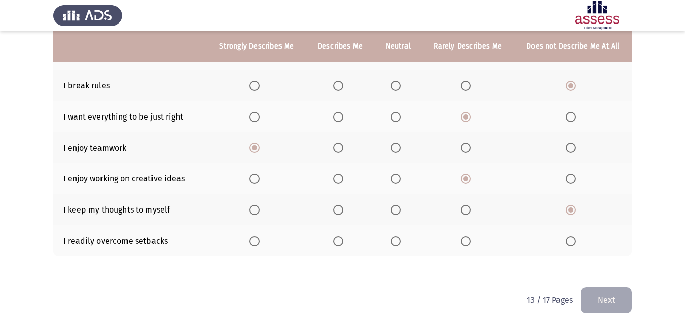
click at [338, 240] on input "Select an option" at bounding box center [338, 241] width 10 height 10
click at [601, 297] on button "Next" at bounding box center [606, 300] width 51 height 26
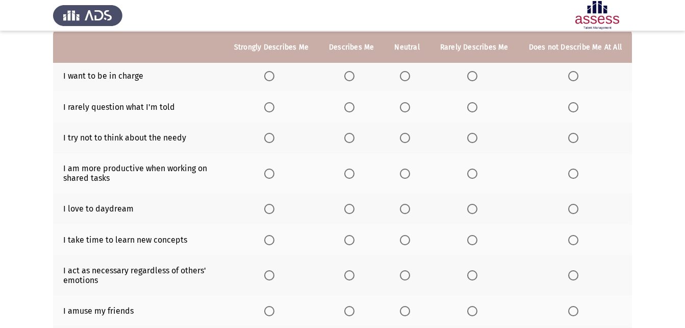
scroll to position [103, 0]
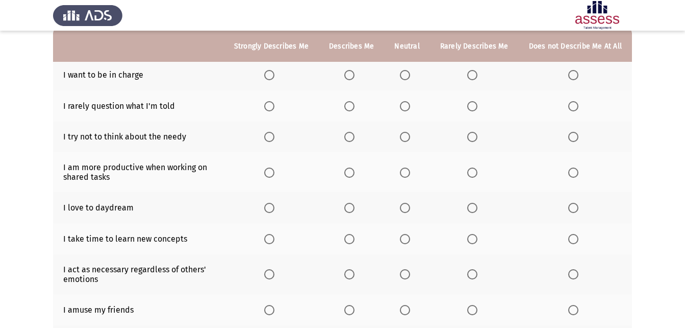
click at [473, 73] on span "Select an option" at bounding box center [472, 75] width 10 height 10
click at [473, 73] on input "Select an option" at bounding box center [472, 75] width 10 height 10
click at [354, 171] on span "Select an option" at bounding box center [349, 172] width 10 height 10
click at [354, 171] on input "Select an option" at bounding box center [349, 172] width 10 height 10
click at [478, 207] on span "Select an option" at bounding box center [472, 208] width 10 height 10
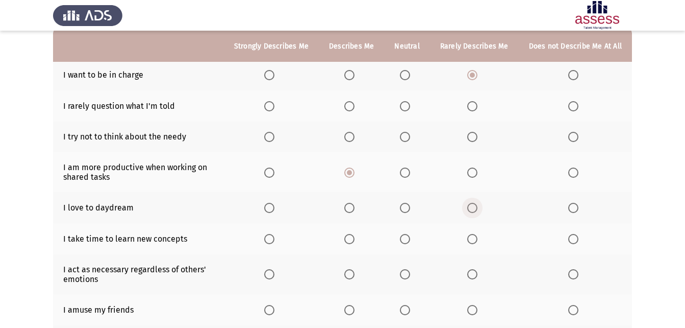
click at [478, 207] on input "Select an option" at bounding box center [472, 208] width 10 height 10
click at [476, 239] on span "Select an option" at bounding box center [472, 239] width 10 height 10
click at [476, 239] on input "Select an option" at bounding box center [472, 239] width 10 height 10
click at [407, 274] on span "Select an option" at bounding box center [405, 274] width 10 height 10
click at [407, 274] on input "Select an option" at bounding box center [405, 274] width 10 height 10
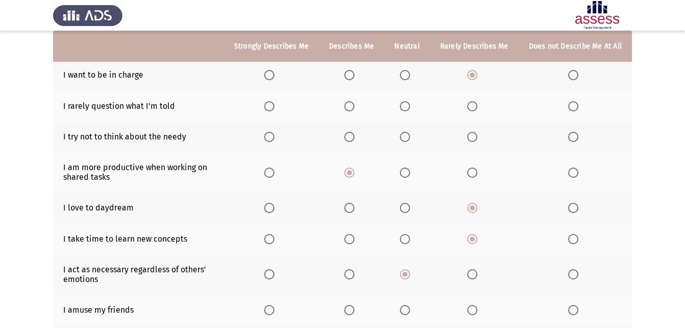
click at [572, 309] on span "Select an option" at bounding box center [573, 310] width 10 height 10
click at [572, 309] on input "Select an option" at bounding box center [573, 310] width 10 height 10
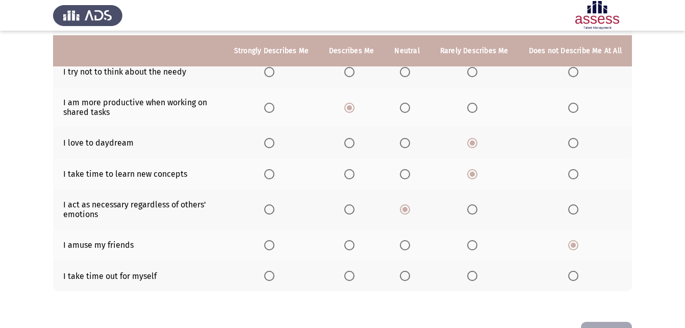
scroll to position [172, 0]
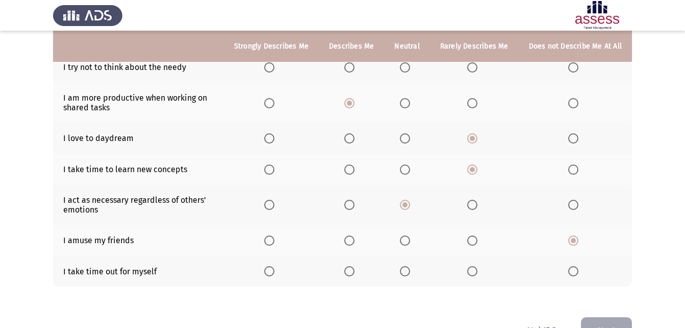
click at [472, 272] on span "Select an option" at bounding box center [472, 271] width 10 height 10
click at [472, 272] on input "Select an option" at bounding box center [472, 271] width 10 height 10
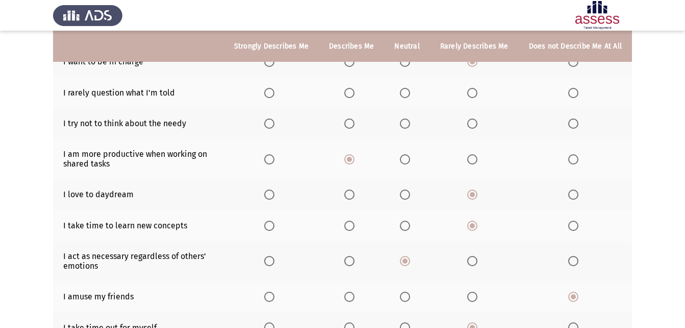
scroll to position [119, 0]
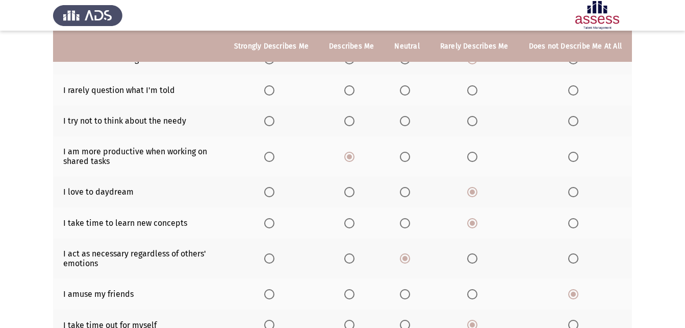
click at [409, 93] on span "Select an option" at bounding box center [405, 90] width 10 height 10
click at [409, 93] on input "Select an option" at bounding box center [405, 90] width 10 height 10
click at [410, 121] on span "Select an option" at bounding box center [405, 121] width 10 height 10
click at [410, 121] on input "Select an option" at bounding box center [405, 121] width 10 height 10
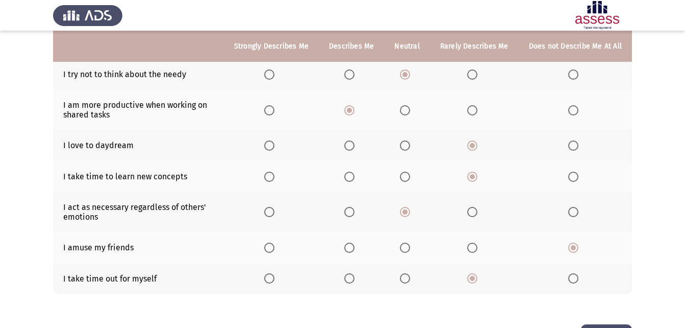
scroll to position [203, 0]
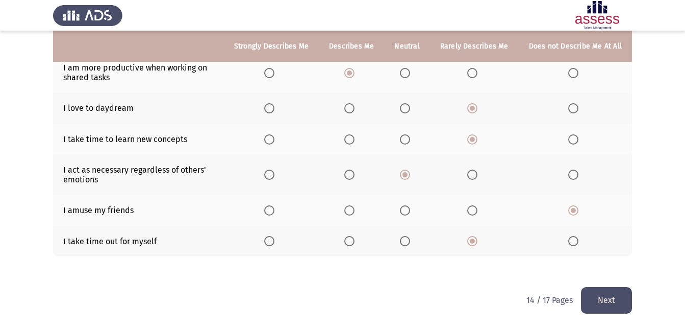
click at [605, 302] on button "Next" at bounding box center [606, 300] width 51 height 26
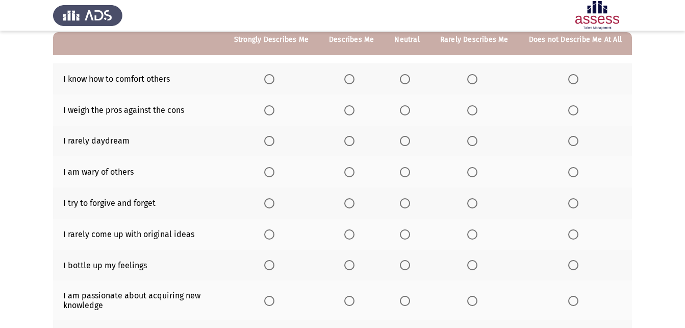
scroll to position [106, 0]
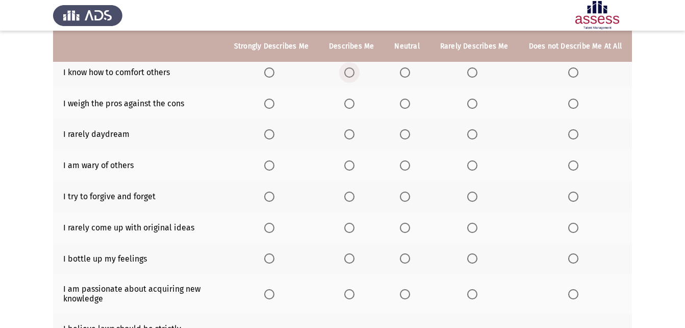
click at [352, 75] on span "Select an option" at bounding box center [349, 72] width 10 height 10
click at [352, 75] on input "Select an option" at bounding box center [349, 72] width 10 height 10
click at [409, 105] on span "Select an option" at bounding box center [405, 103] width 10 height 10
click at [409, 105] on input "Select an option" at bounding box center [405, 103] width 10 height 10
click at [409, 136] on span "Select an option" at bounding box center [405, 134] width 10 height 10
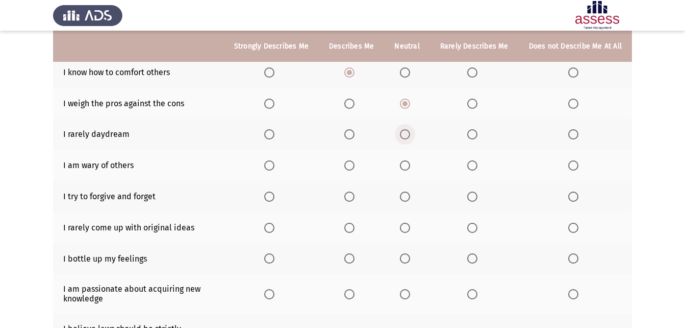
click at [409, 136] on input "Select an option" at bounding box center [405, 134] width 10 height 10
click at [355, 170] on span "Select an option" at bounding box center [349, 165] width 10 height 10
click at [355, 170] on input "Select an option" at bounding box center [349, 165] width 10 height 10
click at [355, 198] on span "Select an option" at bounding box center [349, 196] width 10 height 10
click at [355, 198] on input "Select an option" at bounding box center [349, 196] width 10 height 10
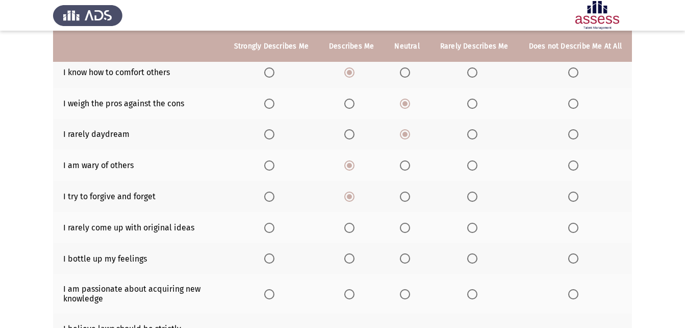
click at [568, 228] on th at bounding box center [575, 227] width 113 height 31
click at [575, 228] on span "Select an option" at bounding box center [573, 227] width 10 height 10
click at [575, 228] on input "Select an option" at bounding box center [573, 227] width 10 height 10
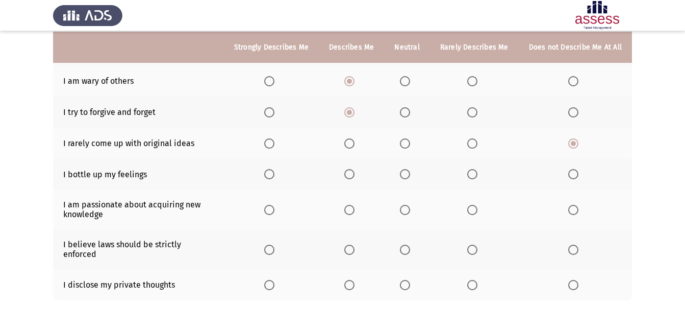
scroll to position [191, 0]
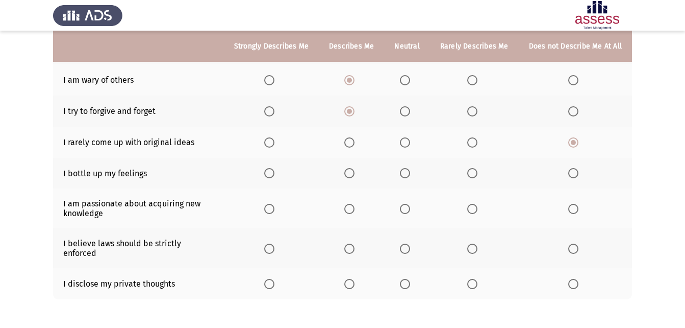
click at [406, 171] on span "Select an option" at bounding box center [405, 173] width 10 height 10
click at [406, 171] on input "Select an option" at bounding box center [405, 173] width 10 height 10
click at [476, 207] on span "Select an option" at bounding box center [472, 209] width 10 height 10
click at [476, 207] on input "Select an option" at bounding box center [472, 209] width 10 height 10
click at [575, 246] on span "Select an option" at bounding box center [573, 248] width 10 height 10
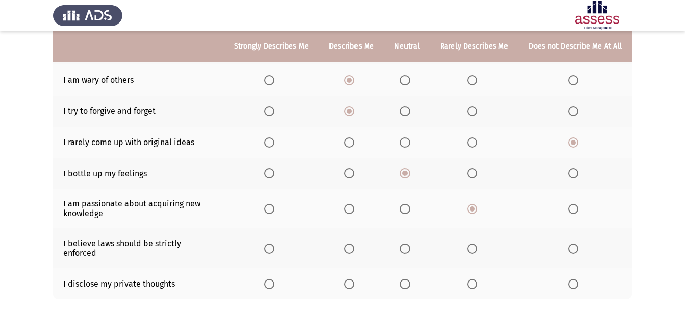
click at [575, 246] on input "Select an option" at bounding box center [573, 248] width 10 height 10
click at [355, 279] on span "Select an option" at bounding box center [349, 284] width 10 height 10
click at [355, 279] on input "Select an option" at bounding box center [349, 284] width 10 height 10
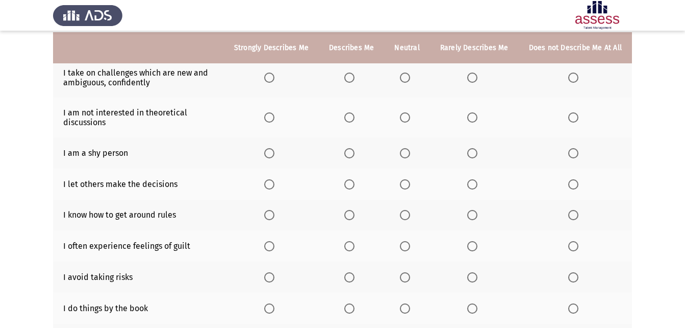
scroll to position [108, 0]
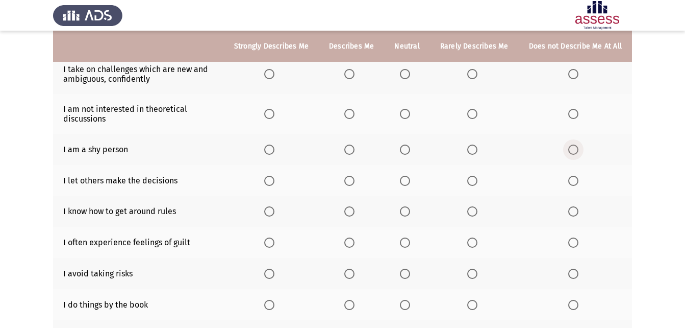
click at [573, 151] on span "Select an option" at bounding box center [573, 149] width 10 height 10
click at [573, 151] on input "Select an option" at bounding box center [573, 149] width 10 height 10
click at [577, 116] on span "Select an option" at bounding box center [573, 114] width 10 height 10
click at [577, 116] on input "Select an option" at bounding box center [573, 114] width 10 height 10
click at [477, 73] on span "Select an option" at bounding box center [472, 74] width 10 height 10
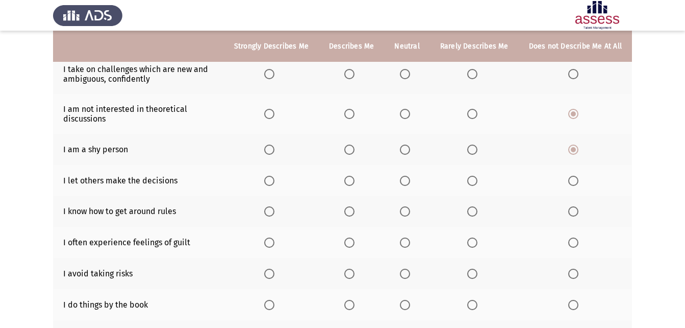
click at [477, 73] on input "Select an option" at bounding box center [472, 74] width 10 height 10
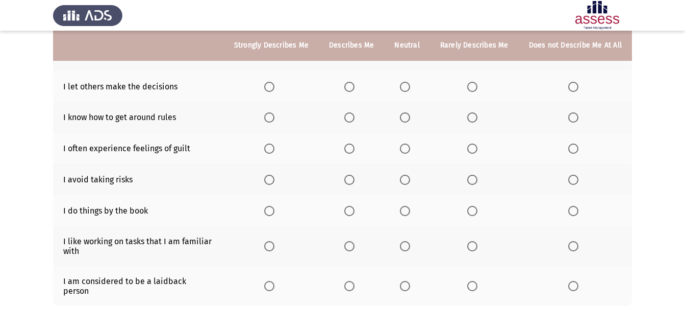
scroll to position [203, 0]
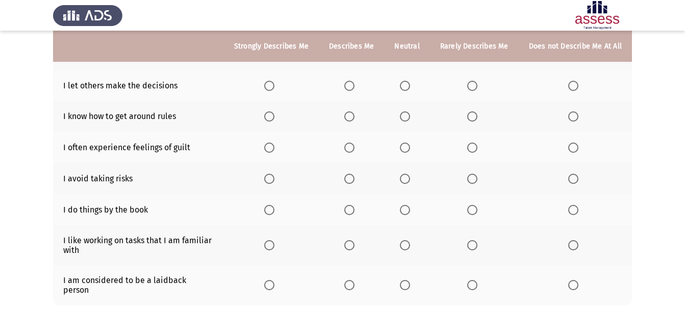
click at [407, 87] on span "Select an option" at bounding box center [405, 86] width 10 height 10
click at [407, 87] on input "Select an option" at bounding box center [405, 86] width 10 height 10
click at [405, 117] on span "Select an option" at bounding box center [405, 116] width 10 height 10
click at [405, 117] on input "Select an option" at bounding box center [405, 116] width 10 height 10
click at [573, 147] on span "Select an option" at bounding box center [573, 147] width 0 height 0
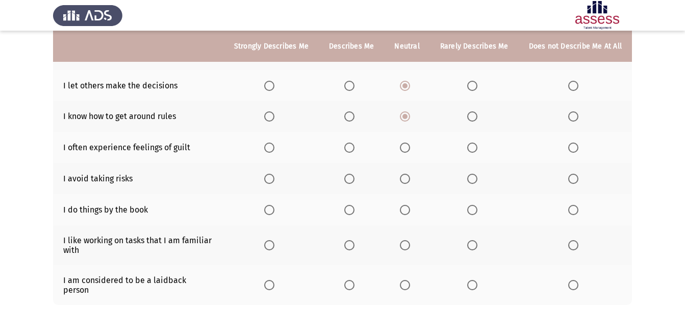
click at [573, 147] on input "Select an option" at bounding box center [573, 147] width 10 height 10
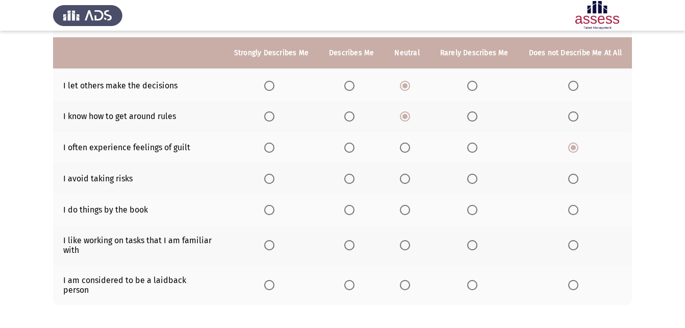
scroll to position [242, 0]
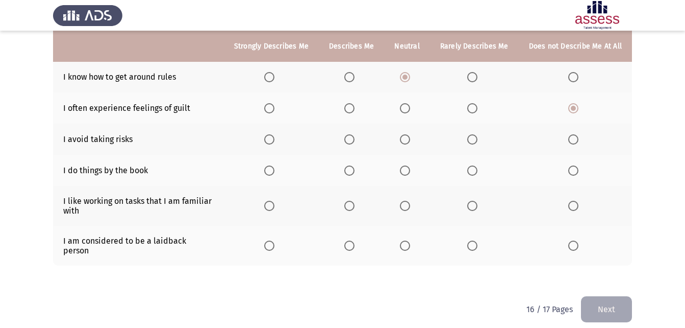
click at [572, 137] on span "Select an option" at bounding box center [573, 139] width 10 height 10
click at [572, 137] on input "Select an option" at bounding box center [573, 139] width 10 height 10
click at [354, 209] on span "Select an option" at bounding box center [349, 206] width 10 height 10
click at [354, 209] on input "Select an option" at bounding box center [349, 206] width 10 height 10
click at [410, 241] on span "Select an option" at bounding box center [405, 245] width 10 height 10
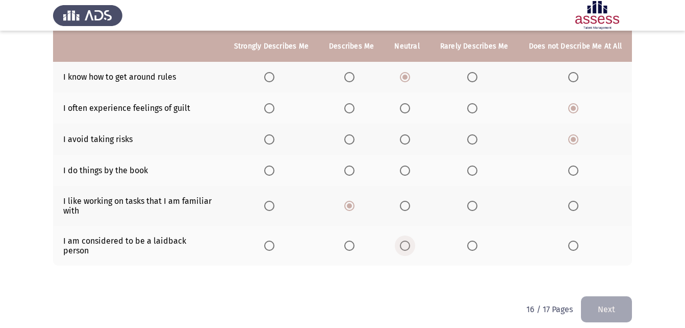
click at [410, 241] on input "Select an option" at bounding box center [405, 245] width 10 height 10
click at [409, 170] on span "Select an option" at bounding box center [405, 170] width 10 height 10
click at [409, 170] on input "Select an option" at bounding box center [405, 170] width 10 height 10
click at [608, 298] on button "Next" at bounding box center [606, 309] width 51 height 26
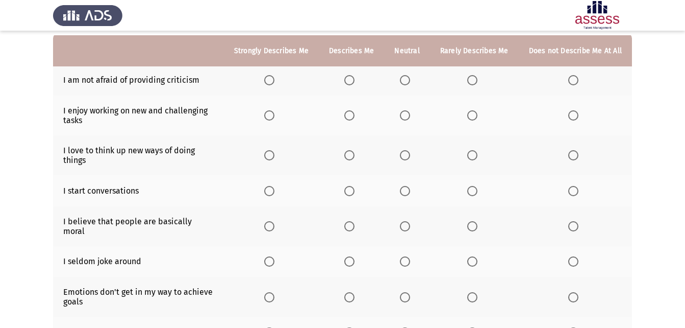
scroll to position [105, 0]
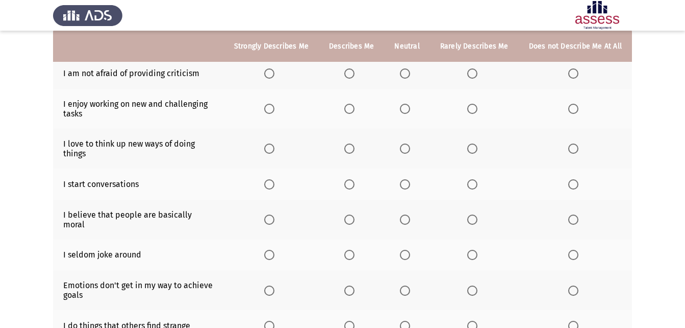
click at [410, 79] on th at bounding box center [406, 73] width 45 height 31
click at [408, 74] on span "Select an option" at bounding box center [405, 73] width 10 height 10
click at [408, 74] on input "Select an option" at bounding box center [405, 73] width 10 height 10
click at [274, 111] on span "Select an option" at bounding box center [269, 109] width 10 height 10
click at [274, 111] on input "Select an option" at bounding box center [269, 109] width 10 height 10
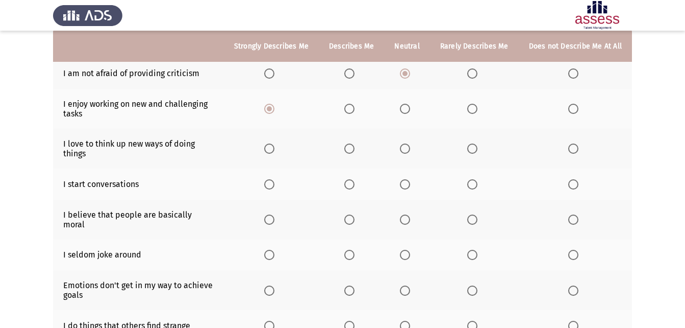
click at [473, 149] on span "Select an option" at bounding box center [472, 148] width 10 height 10
click at [473, 149] on input "Select an option" at bounding box center [472, 148] width 10 height 10
click at [473, 185] on span "Select an option" at bounding box center [472, 184] width 10 height 10
click at [473, 185] on input "Select an option" at bounding box center [472, 184] width 10 height 10
click at [406, 214] on span "Select an option" at bounding box center [405, 219] width 10 height 10
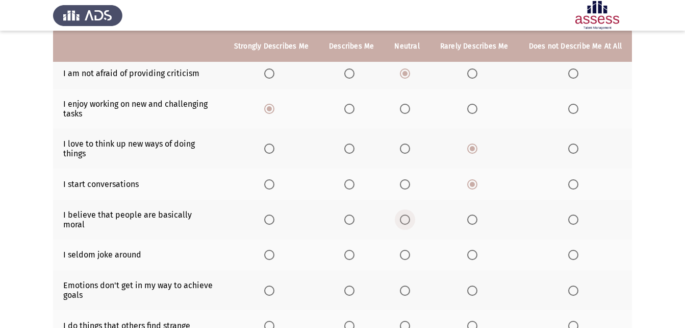
click at [406, 214] on input "Select an option" at bounding box center [405, 219] width 10 height 10
click at [573, 249] on span "Select an option" at bounding box center [573, 254] width 10 height 10
click at [573, 249] on input "Select an option" at bounding box center [573, 254] width 10 height 10
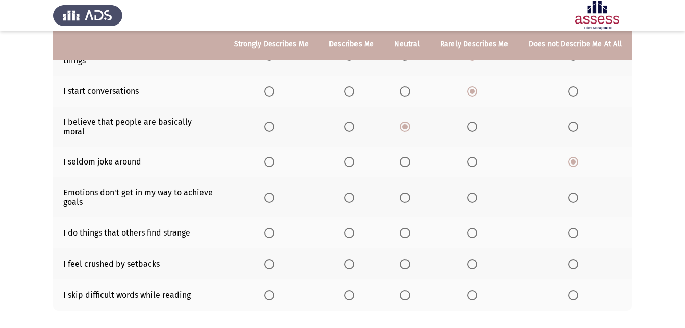
scroll to position [202, 0]
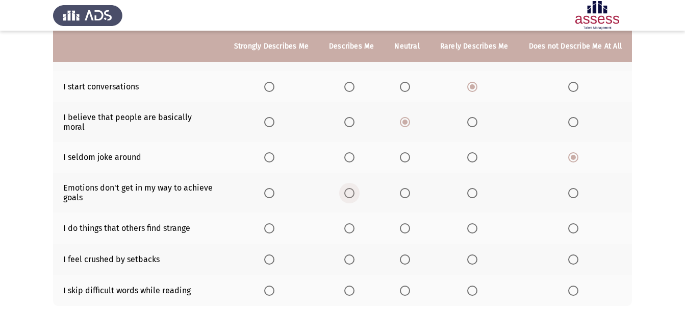
click at [355, 188] on span "Select an option" at bounding box center [349, 193] width 10 height 10
click at [355, 188] on input "Select an option" at bounding box center [349, 193] width 10 height 10
click at [354, 223] on span "Select an option" at bounding box center [349, 228] width 10 height 10
click at [354, 223] on input "Select an option" at bounding box center [349, 228] width 10 height 10
click at [406, 254] on span "Select an option" at bounding box center [405, 259] width 10 height 10
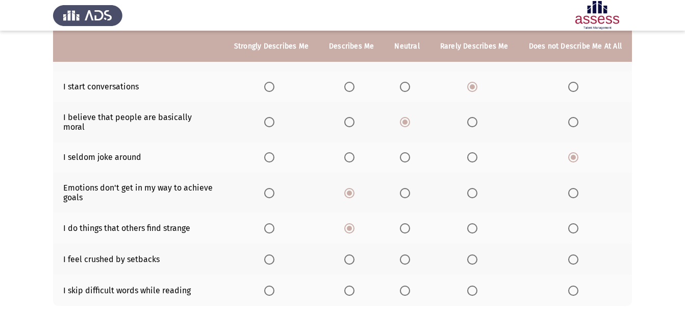
click at [406, 254] on input "Select an option" at bounding box center [405, 259] width 10 height 10
click at [408, 285] on span "Select an option" at bounding box center [405, 290] width 10 height 10
click at [408, 285] on input "Select an option" at bounding box center [405, 290] width 10 height 10
click at [578, 285] on span "Select an option" at bounding box center [573, 290] width 10 height 10
click at [578, 285] on input "Select an option" at bounding box center [573, 290] width 10 height 10
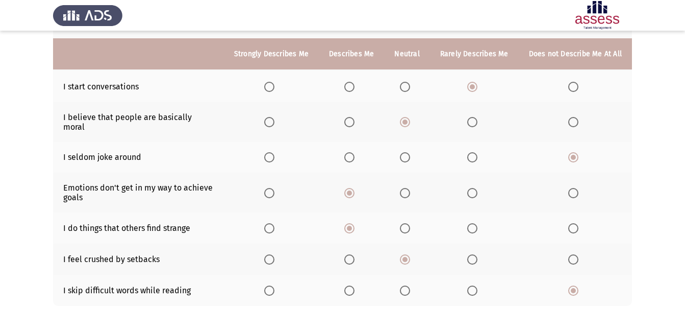
scroll to position [242, 0]
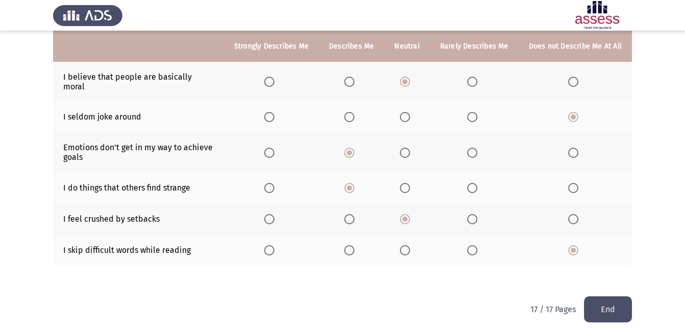
click at [619, 296] on button "End" at bounding box center [608, 309] width 48 height 26
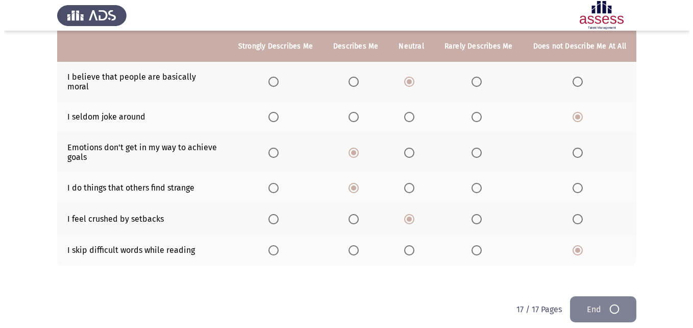
scroll to position [0, 0]
